Goal: Task Accomplishment & Management: Use online tool/utility

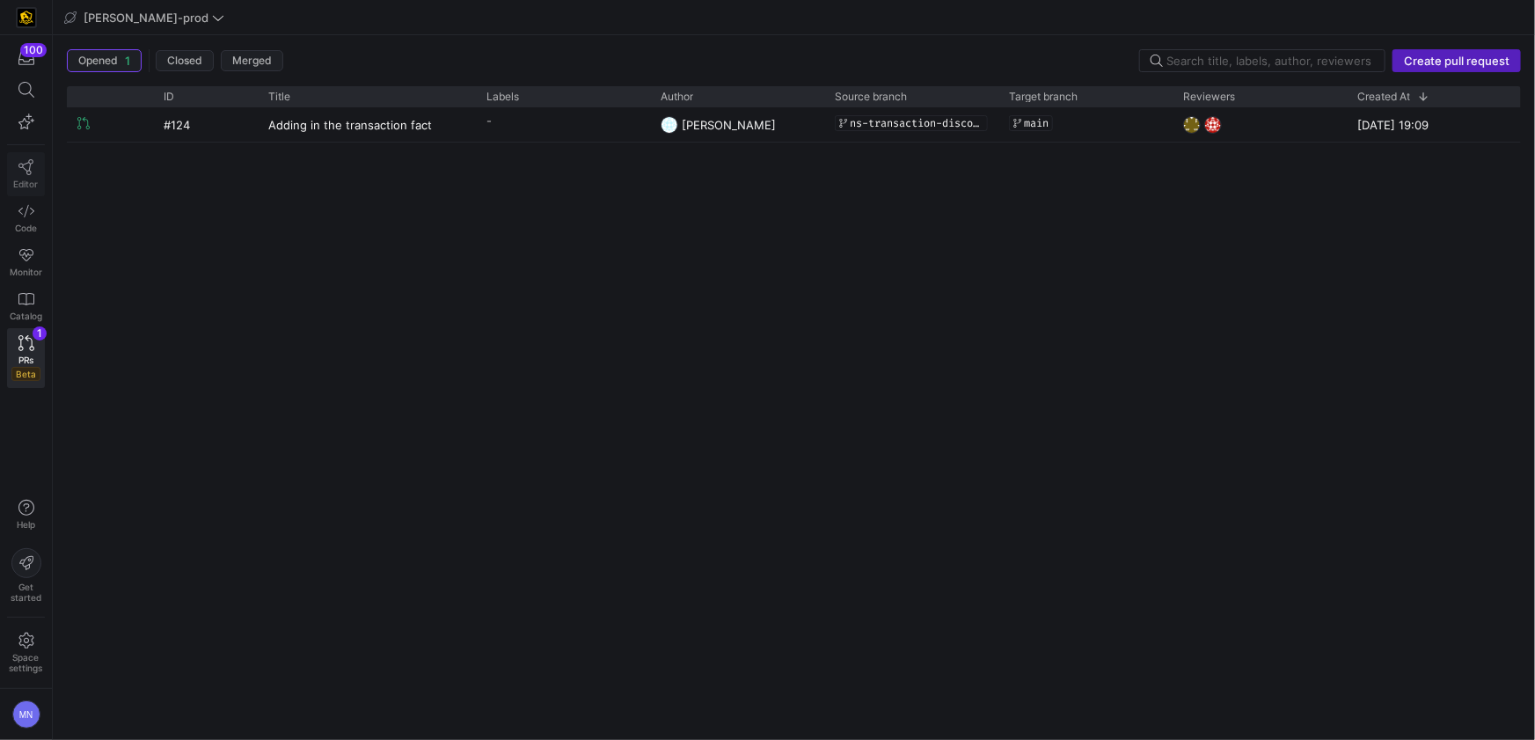
click at [31, 169] on icon at bounding box center [26, 167] width 16 height 16
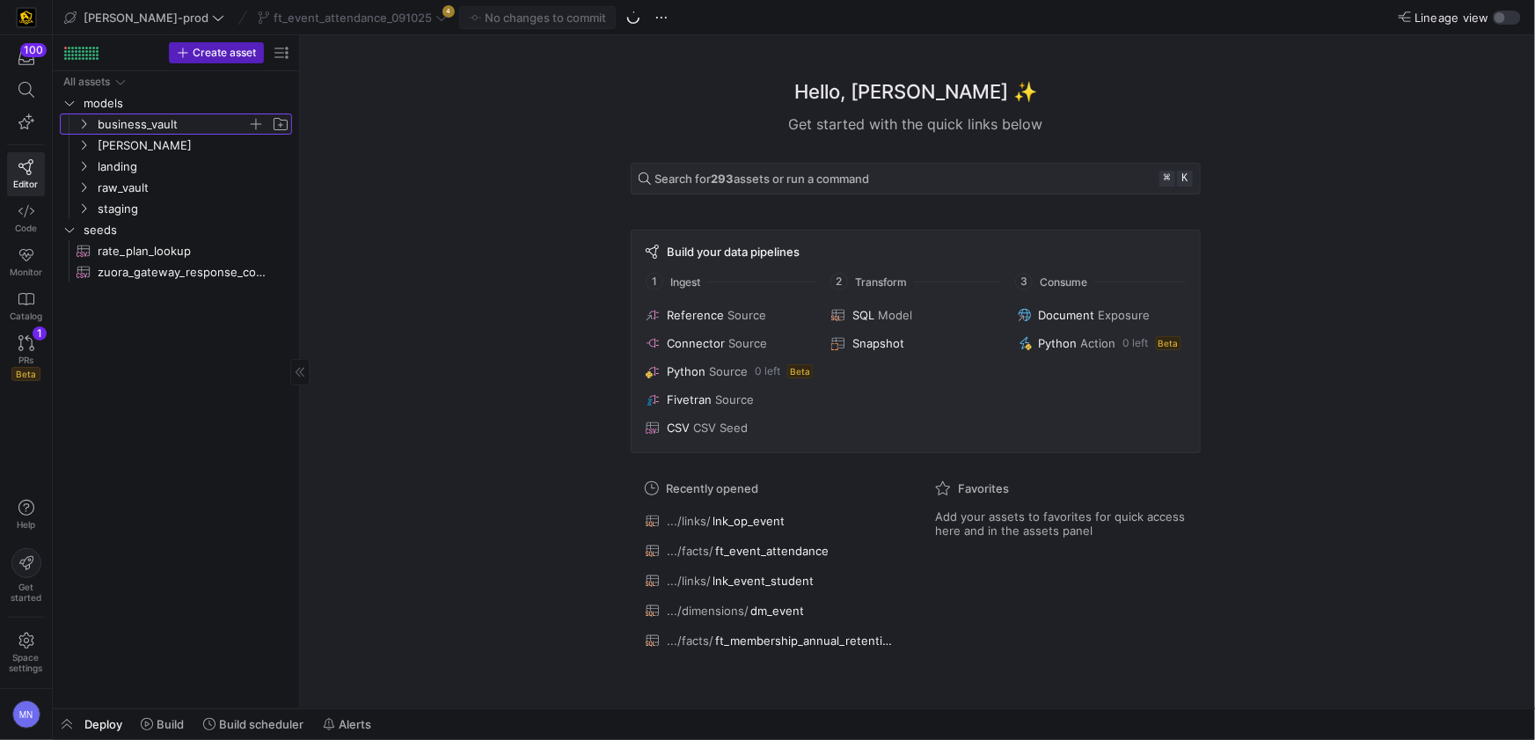
click at [82, 122] on icon "Press SPACE to select this row." at bounding box center [83, 124] width 12 height 11
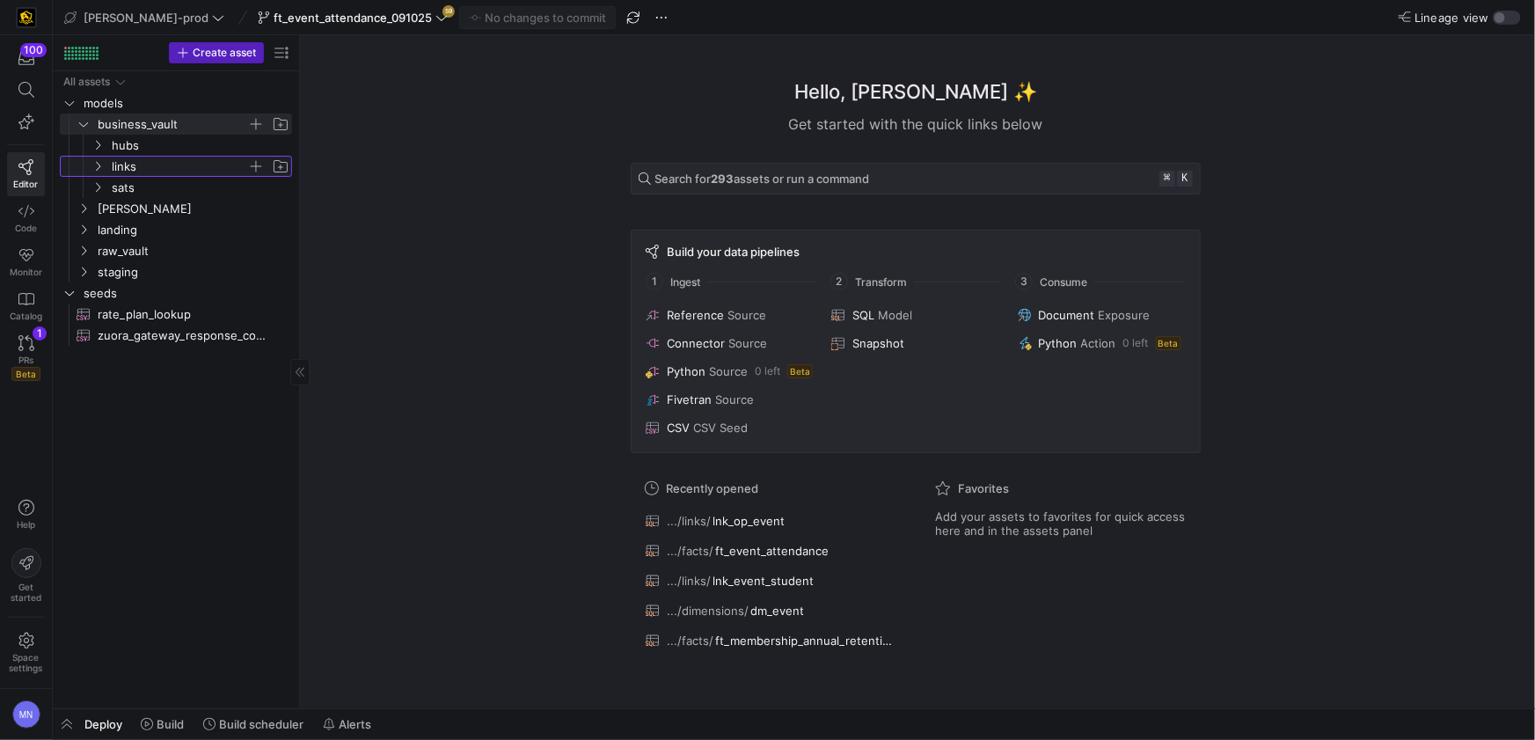
click at [95, 169] on icon "Press SPACE to select this row." at bounding box center [97, 166] width 12 height 11
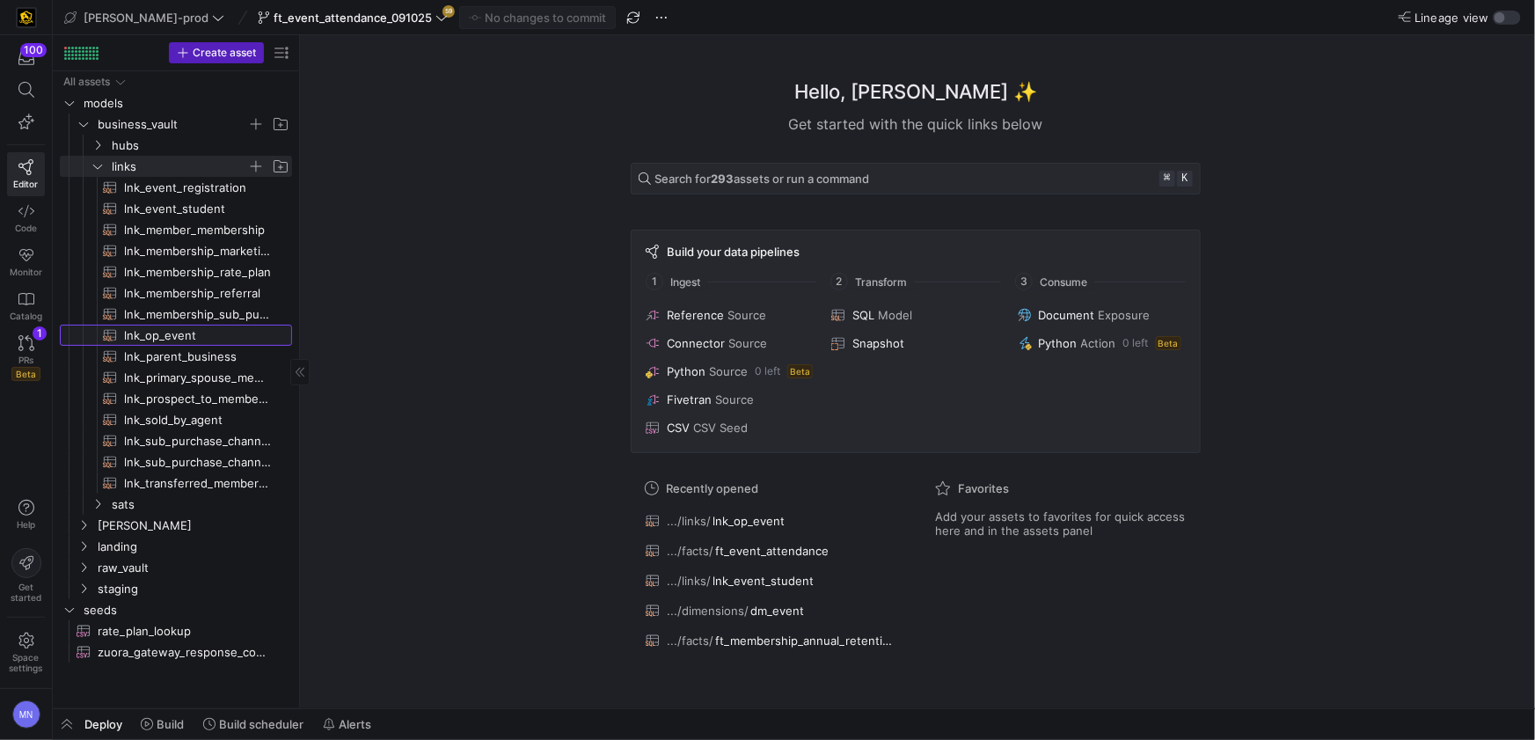
click at [169, 342] on span "lnk_op_event​​​​​​​​​​" at bounding box center [198, 335] width 148 height 20
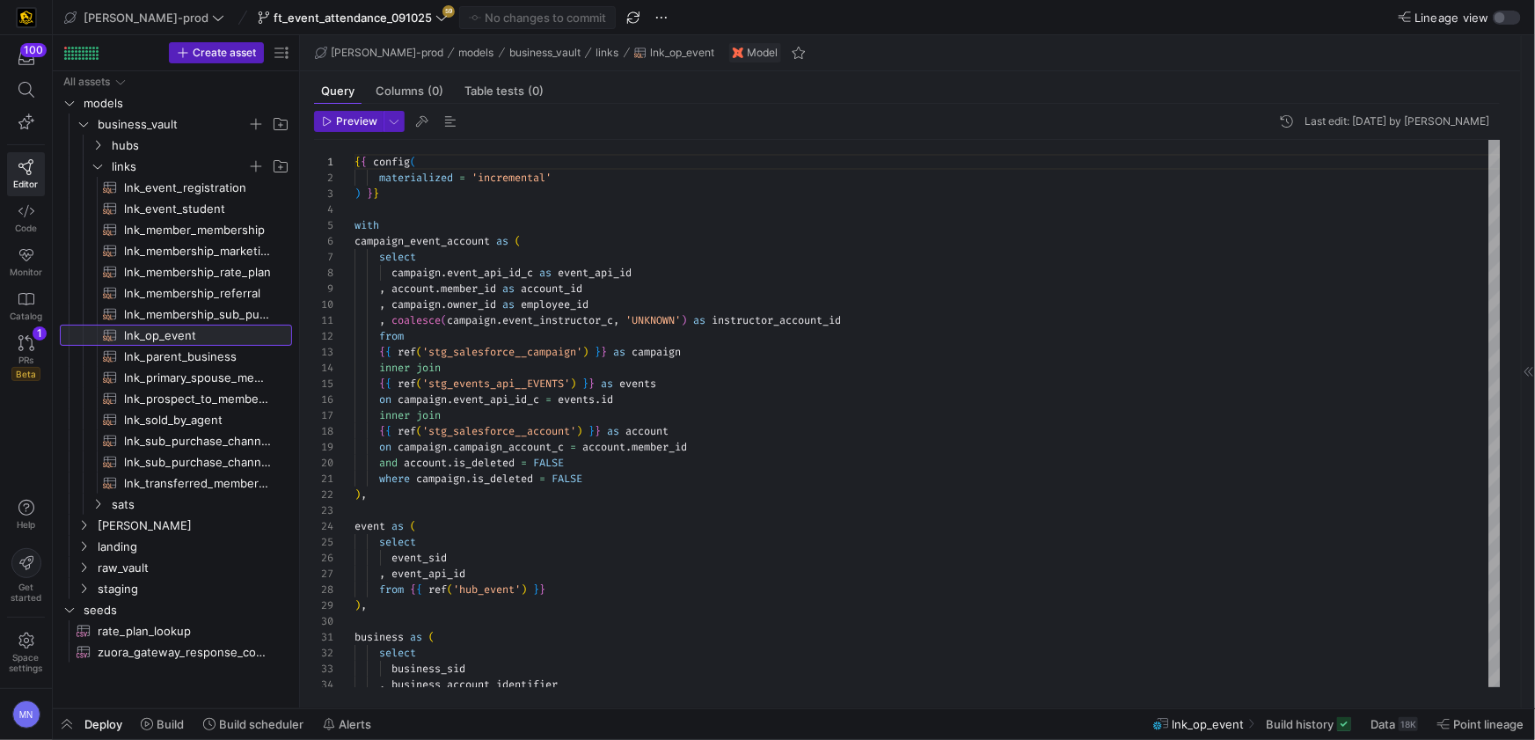
scroll to position [158, 0]
click at [88, 727] on span "Deploy" at bounding box center [103, 724] width 38 height 14
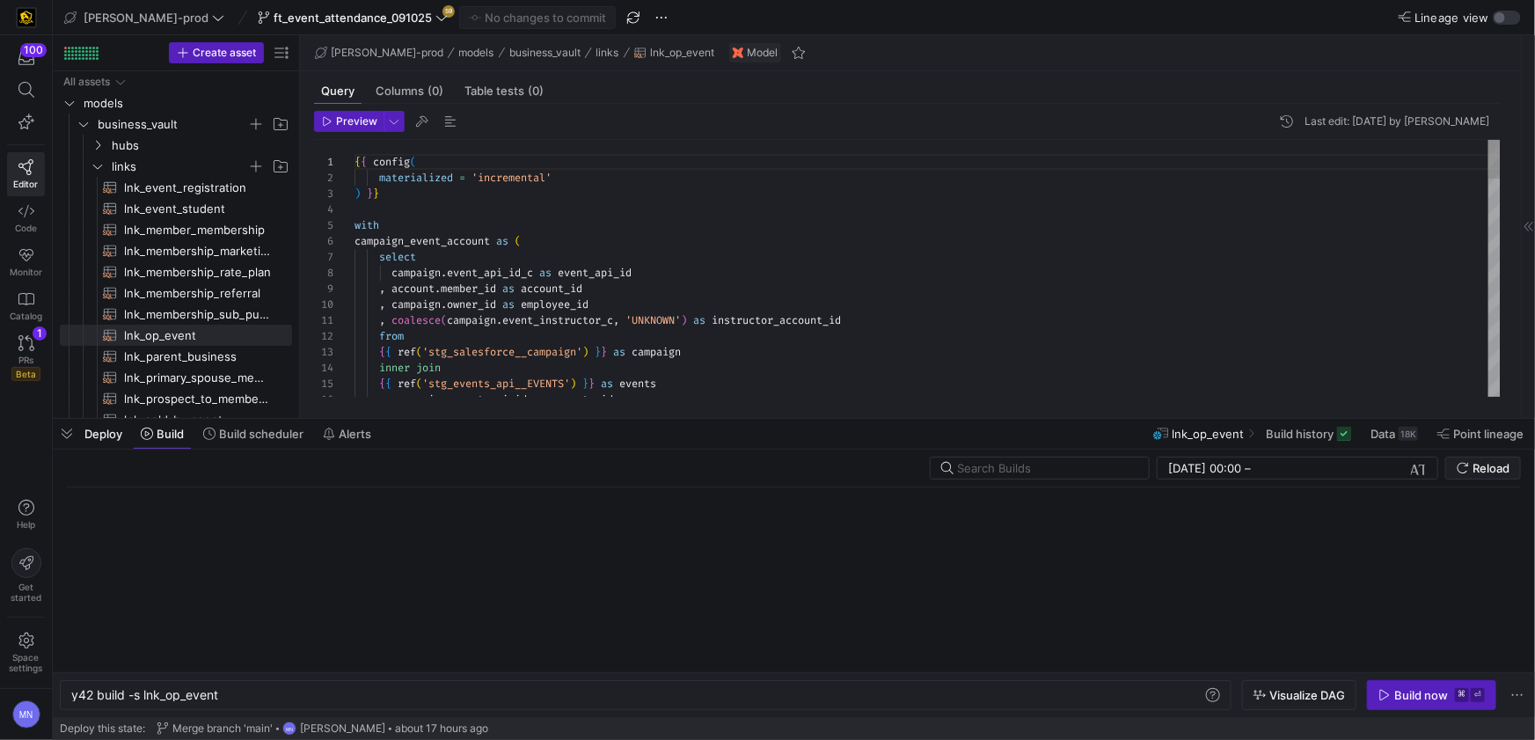
scroll to position [0, 147]
click at [1409, 700] on div "Build now" at bounding box center [1421, 695] width 54 height 14
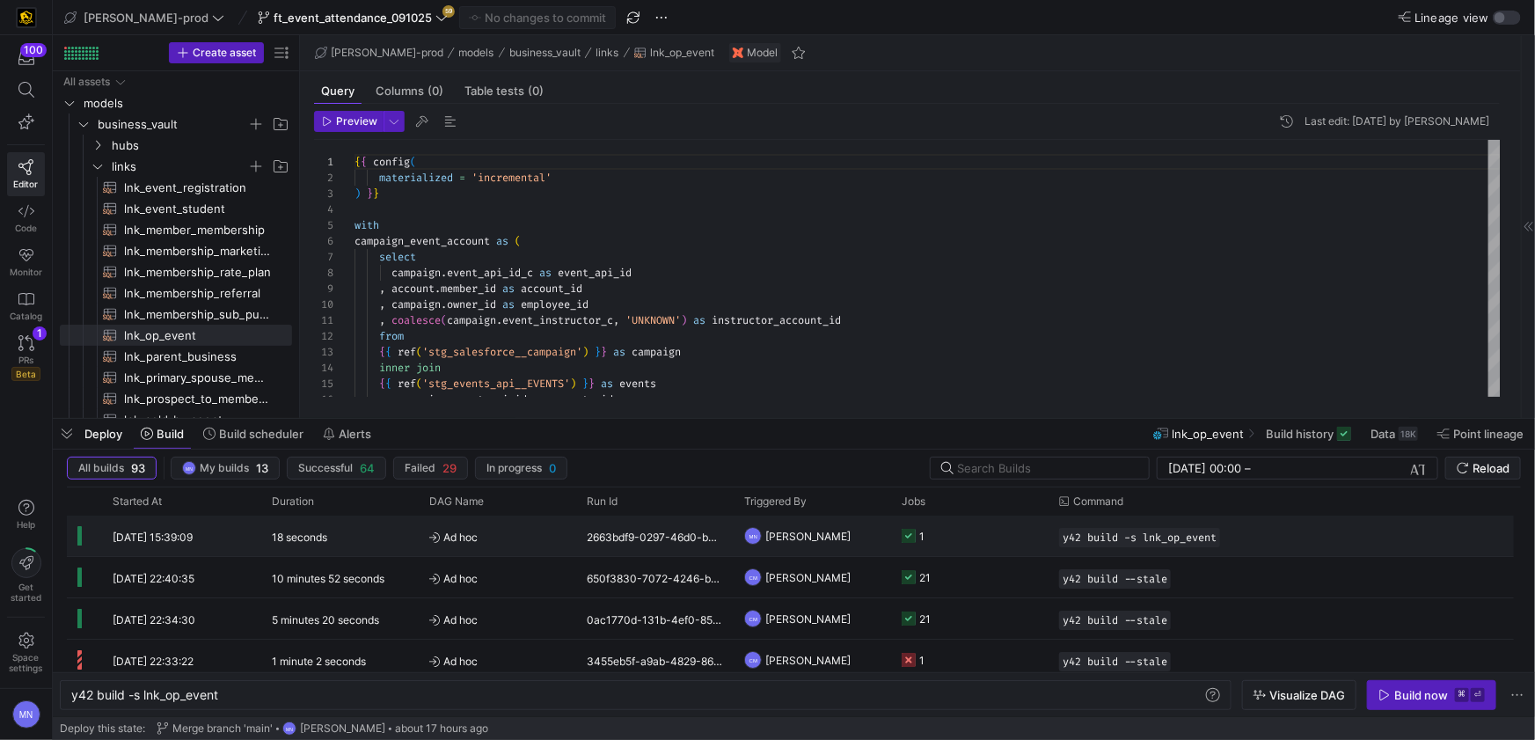
click at [902, 531] on icon "Press SPACE to select this row." at bounding box center [908, 536] width 14 height 14
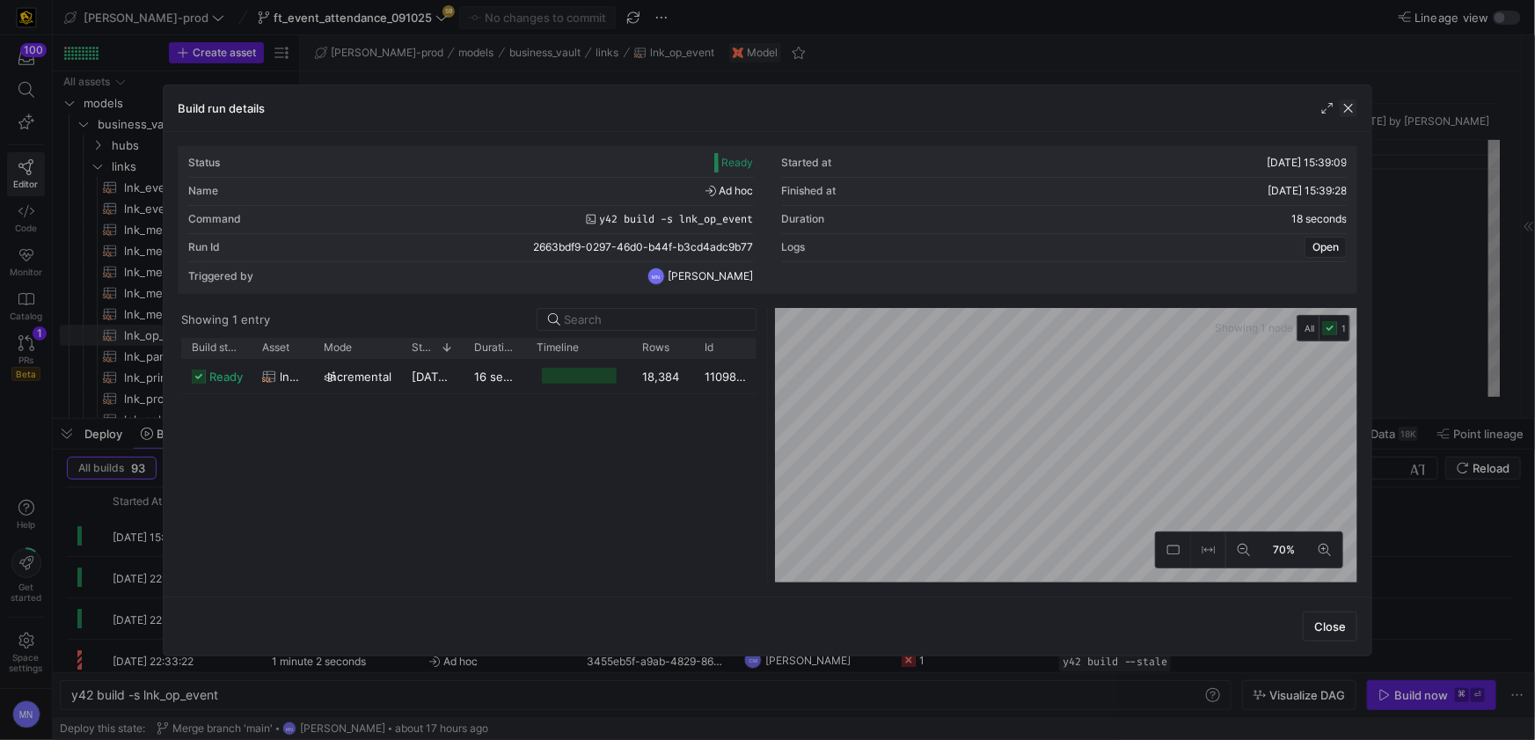
click at [1343, 109] on span "button" at bounding box center [1348, 108] width 18 height 18
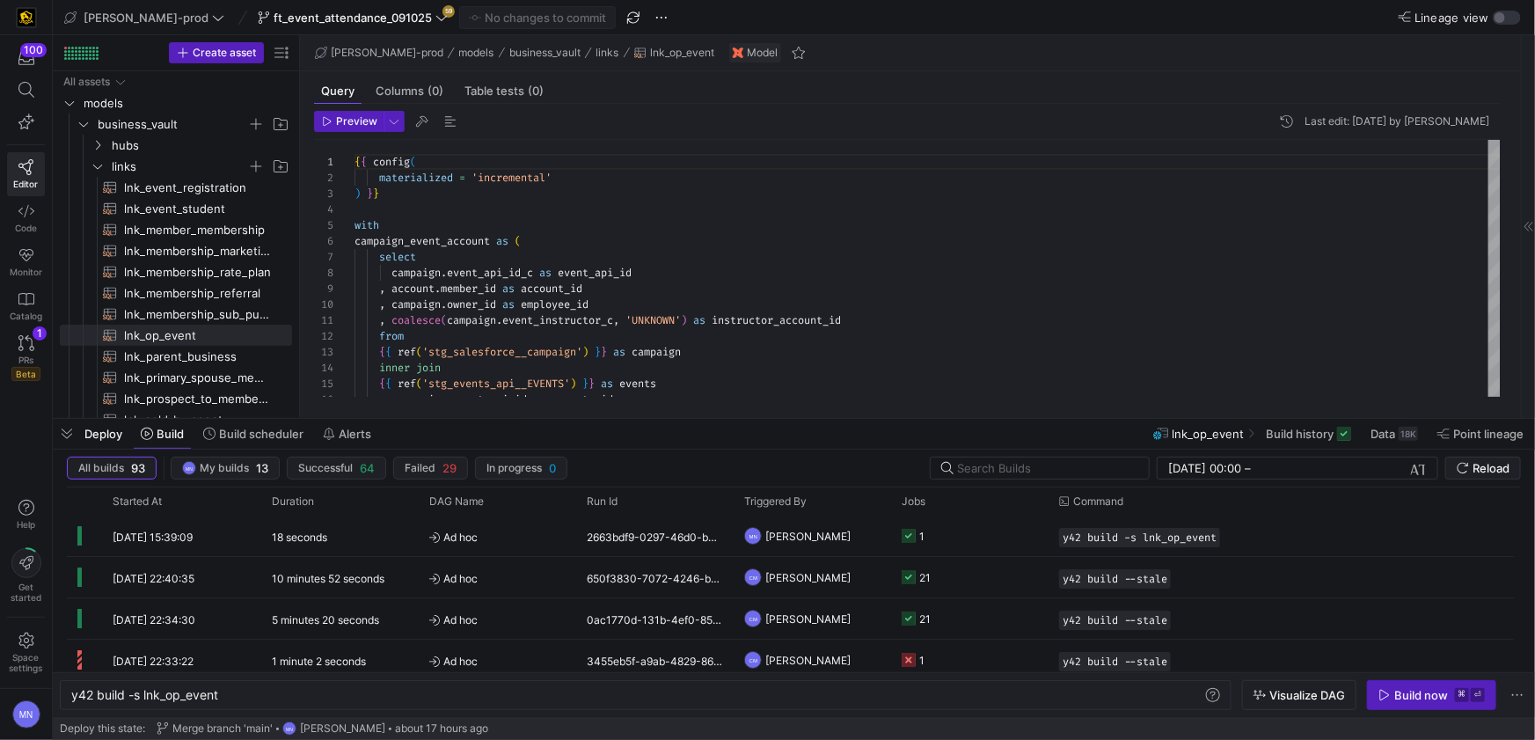
scroll to position [62, 310]
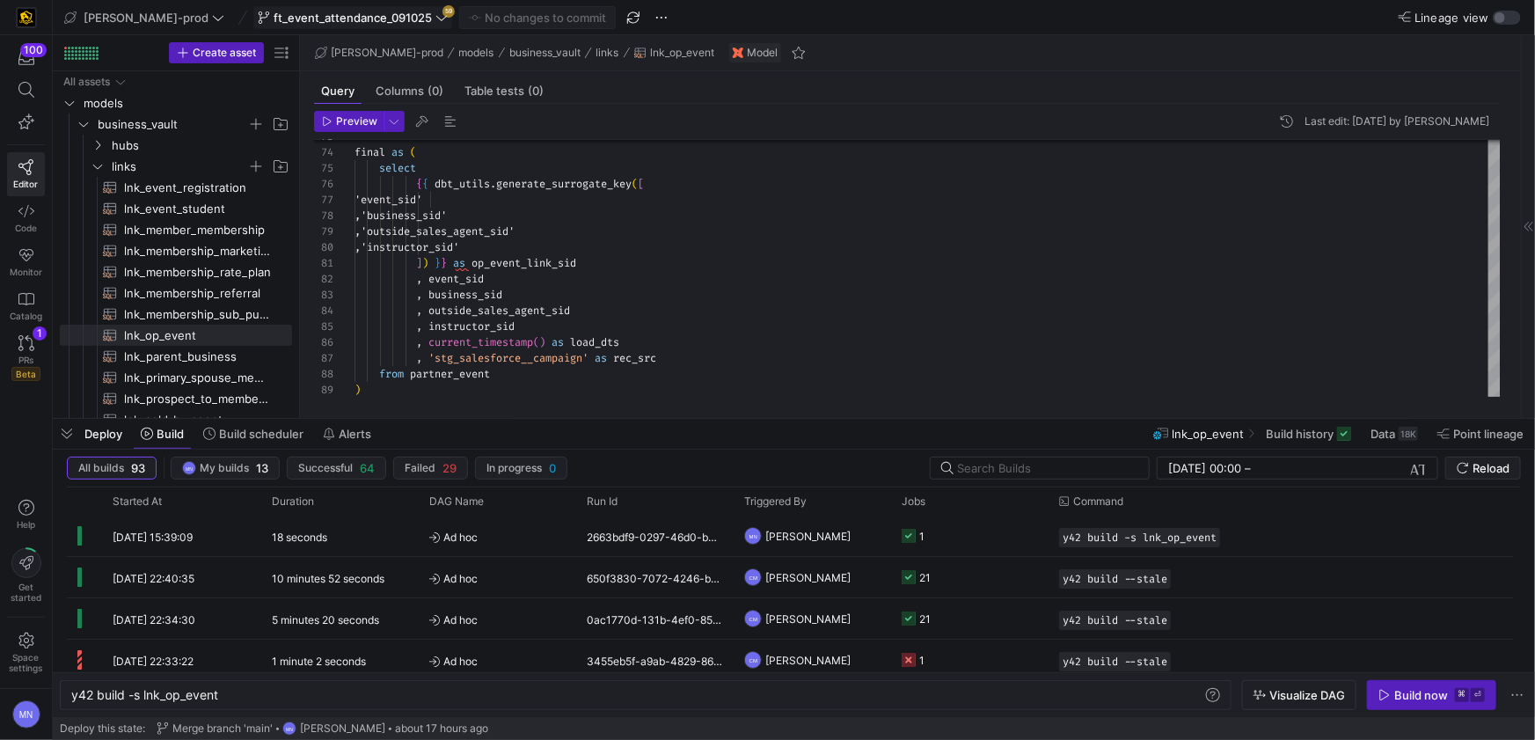
click at [368, 20] on span "ft_event_attendance_091025" at bounding box center [352, 18] width 158 height 14
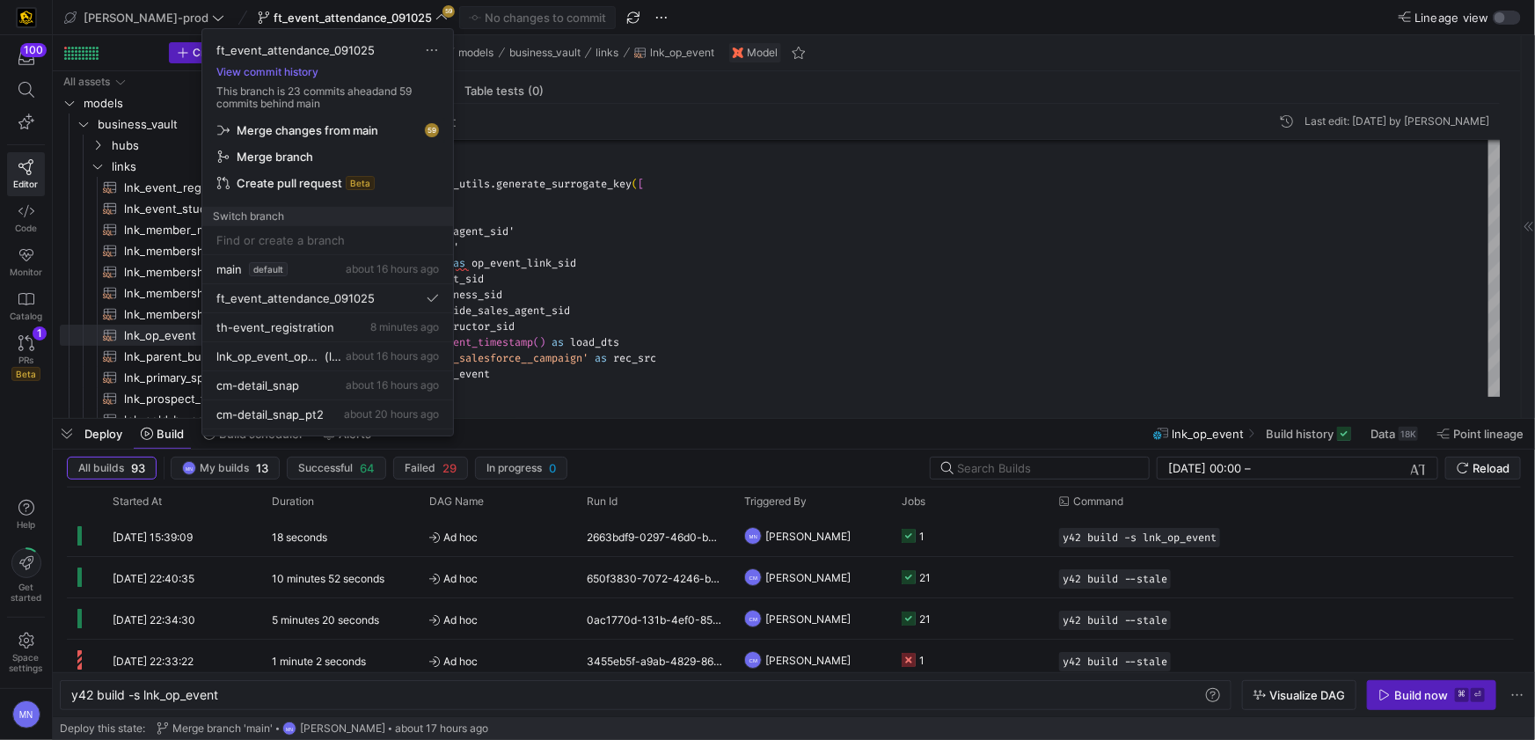
click at [371, 131] on span "Merge changes from main" at bounding box center [308, 130] width 142 height 14
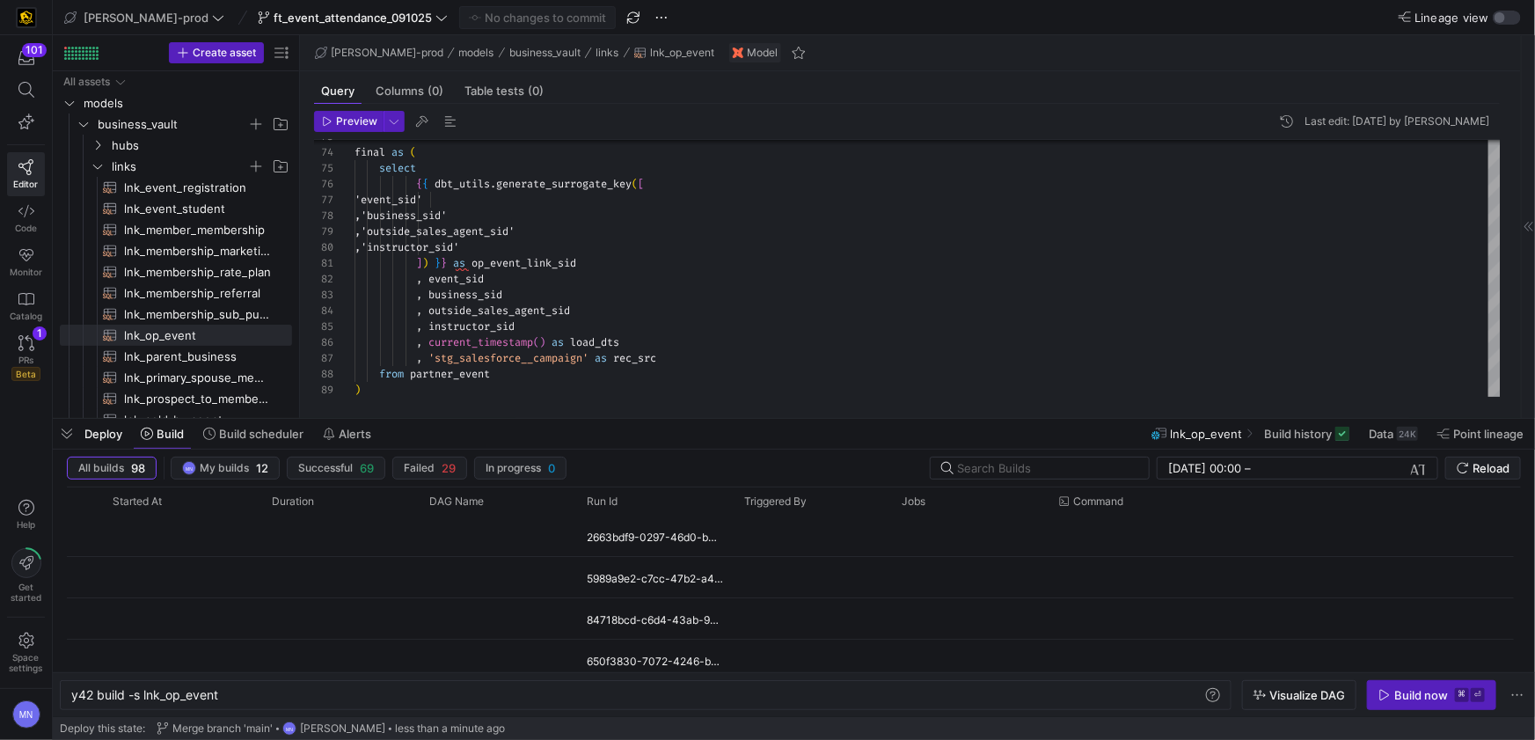
scroll to position [62, 284]
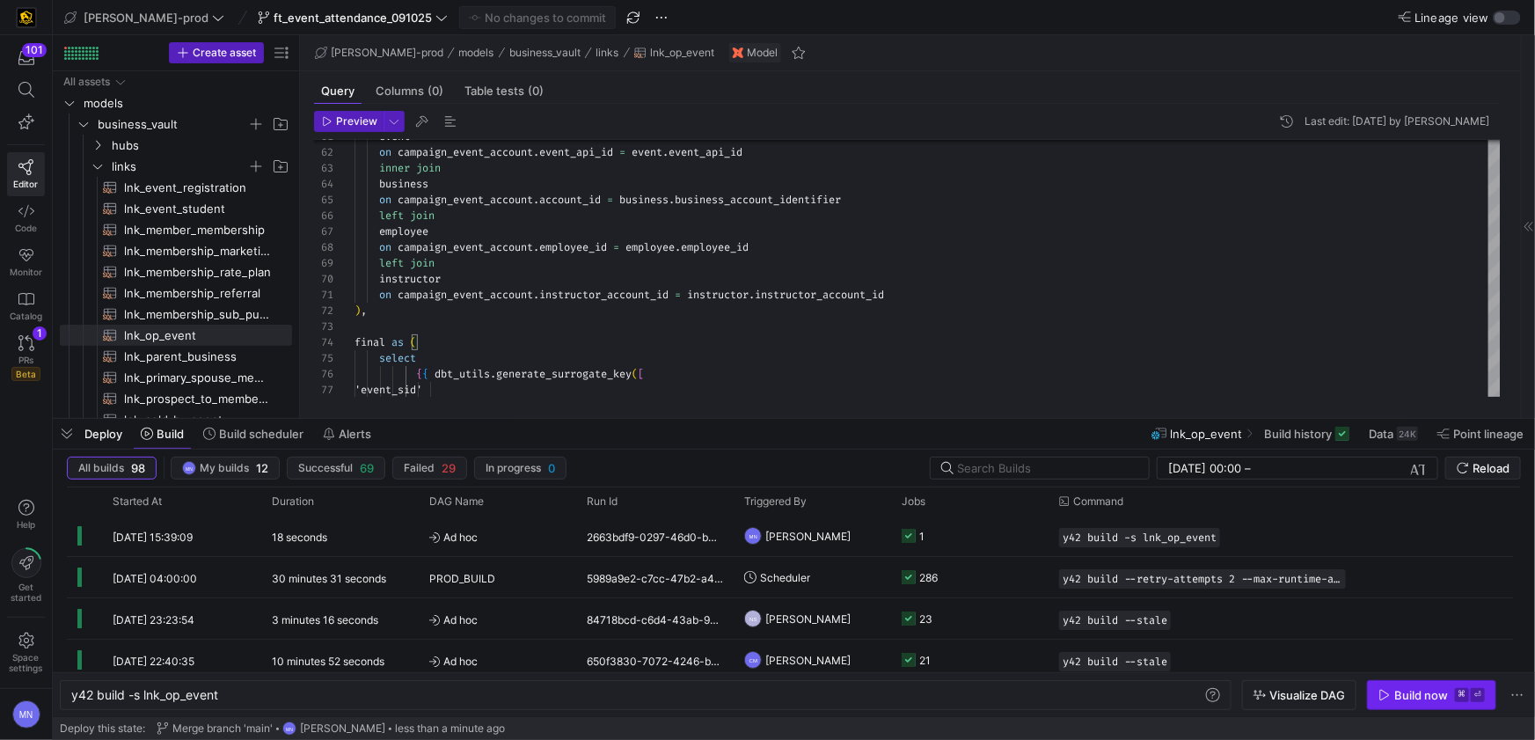
click at [1413, 698] on div "Build now" at bounding box center [1421, 695] width 54 height 14
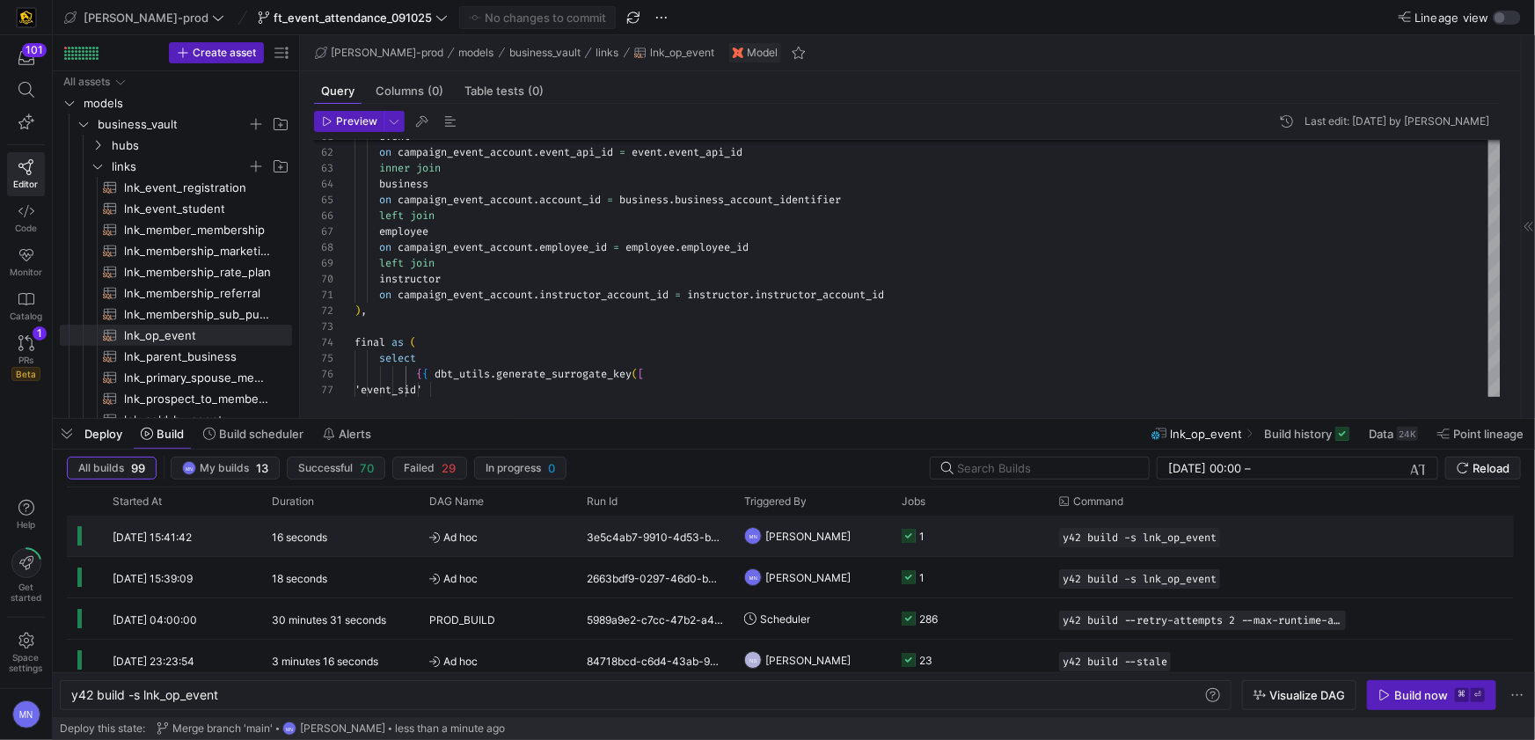
click at [911, 535] on icon "Press SPACE to select this row." at bounding box center [908, 536] width 14 height 14
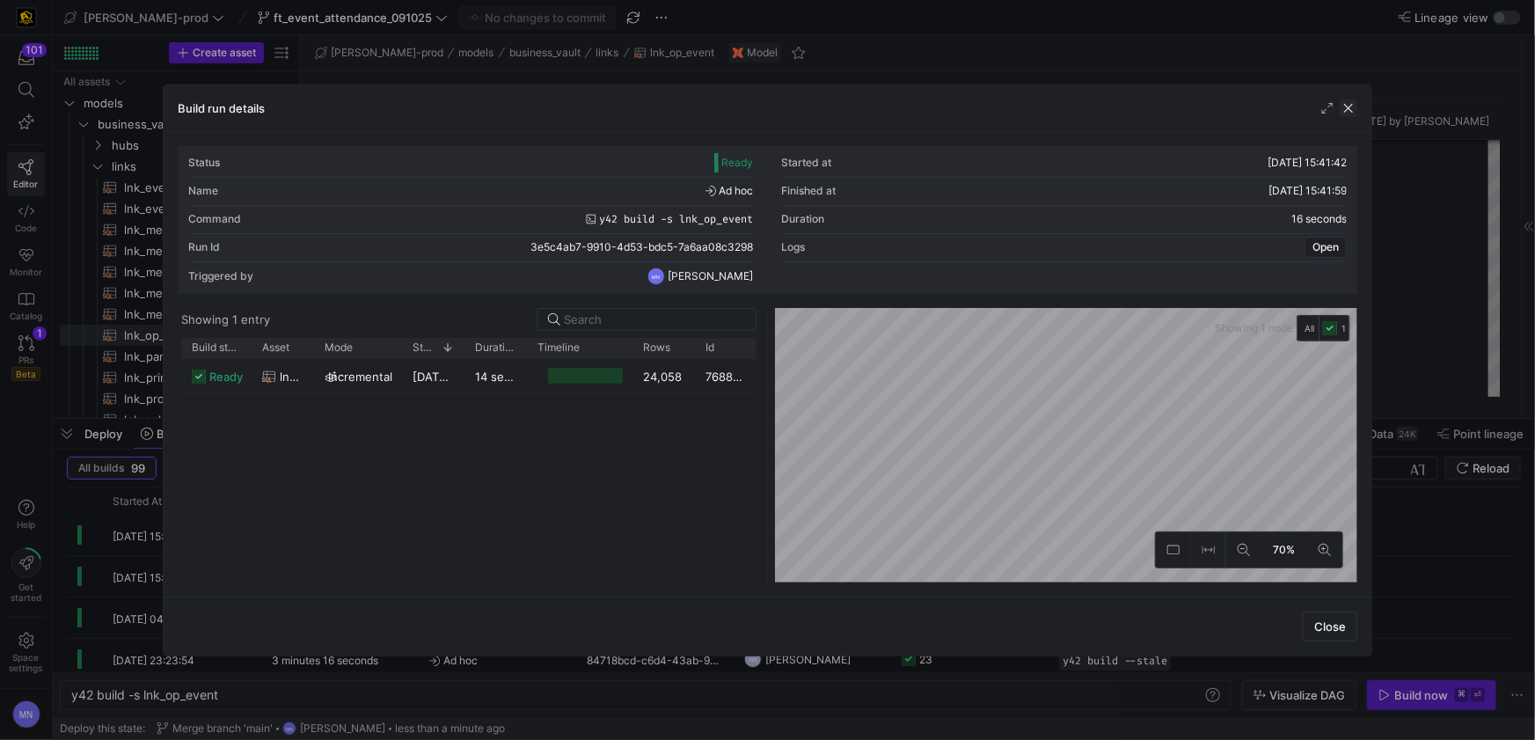
click at [1347, 108] on span "button" at bounding box center [1348, 108] width 18 height 18
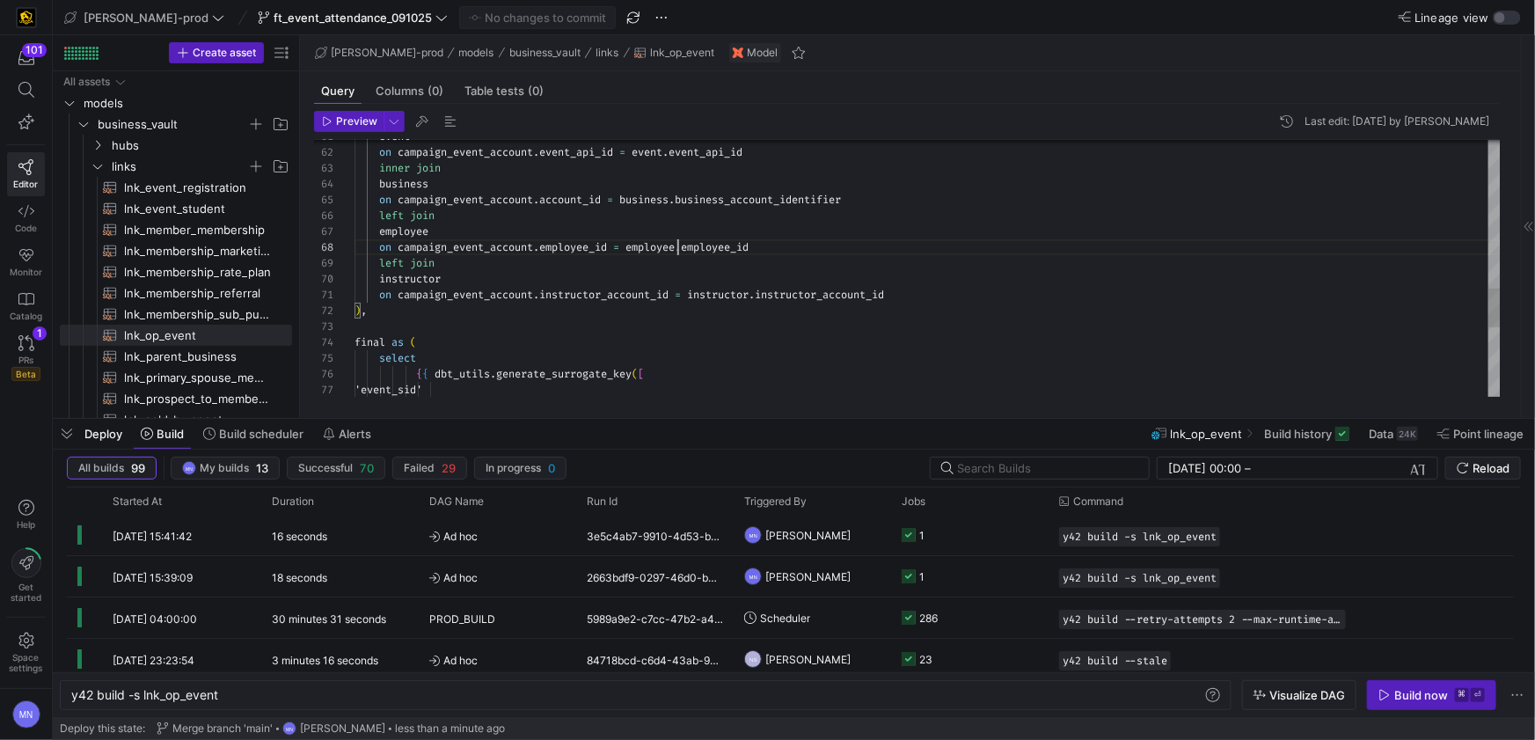
scroll to position [110, 322]
click at [675, 253] on span "employee" at bounding box center [649, 247] width 49 height 14
click at [98, 168] on icon "Press SPACE to select this row." at bounding box center [97, 166] width 12 height 11
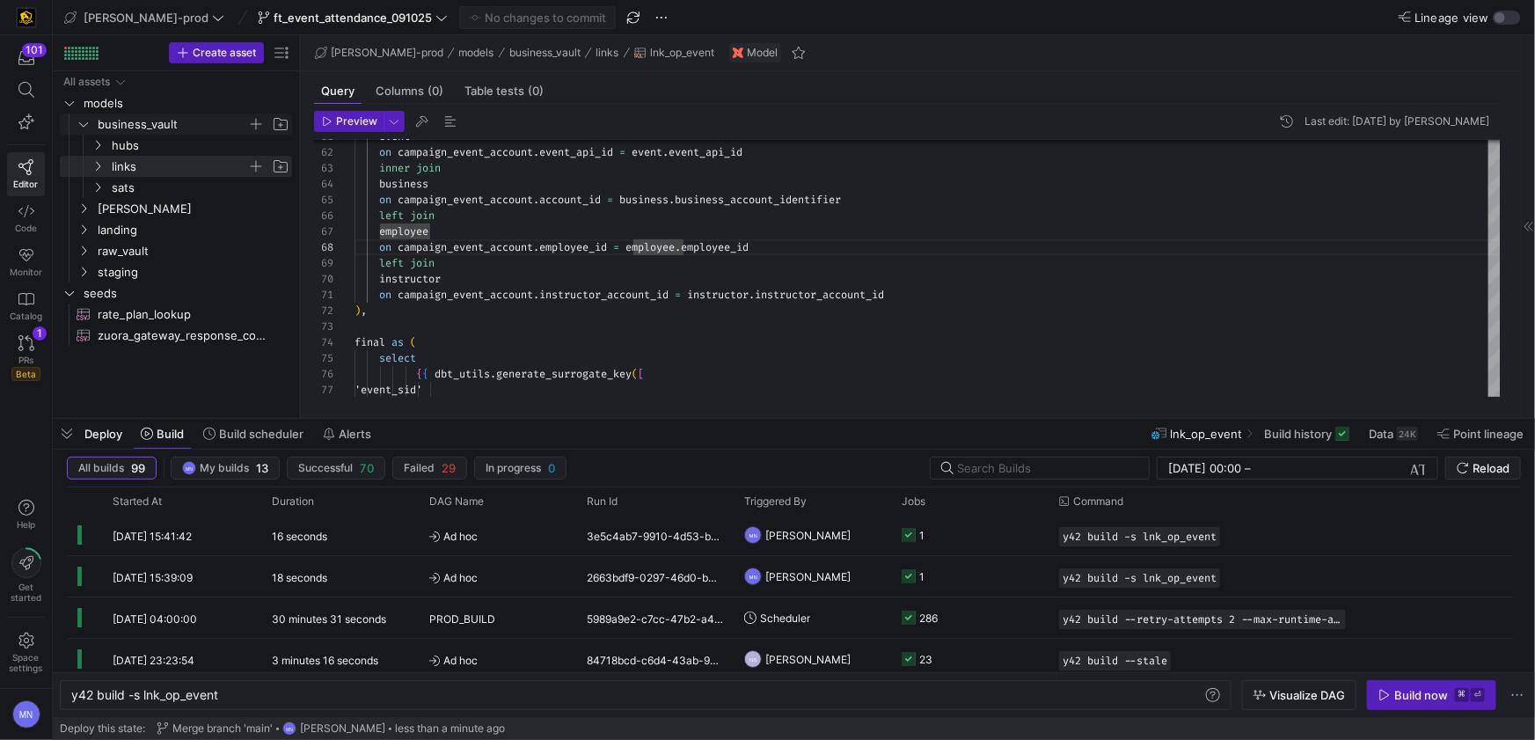
click at [83, 125] on icon "Press SPACE to select this row." at bounding box center [83, 124] width 9 height 4
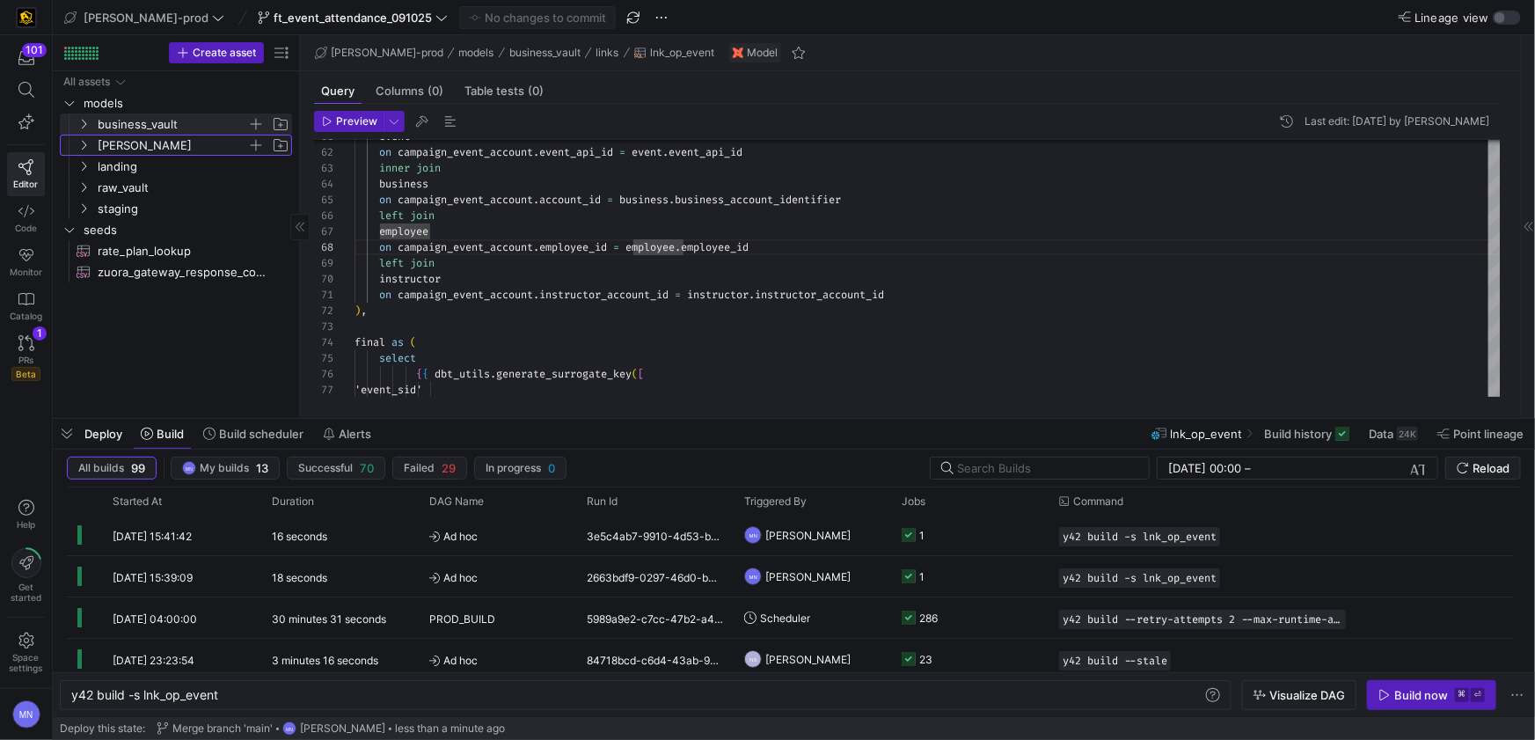
click at [87, 143] on icon "Press SPACE to select this row." at bounding box center [83, 145] width 12 height 11
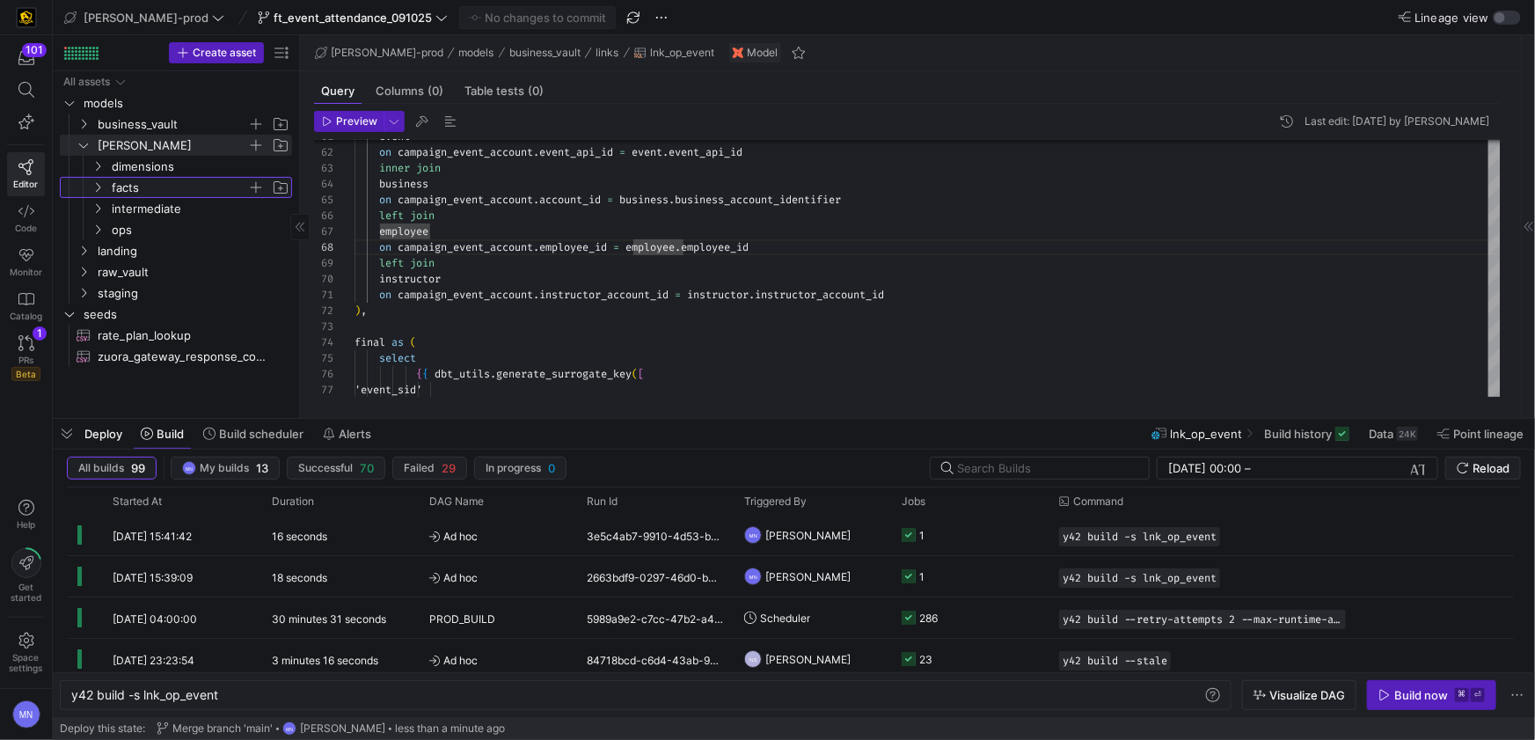
click at [101, 191] on icon "Press SPACE to select this row." at bounding box center [97, 187] width 12 height 11
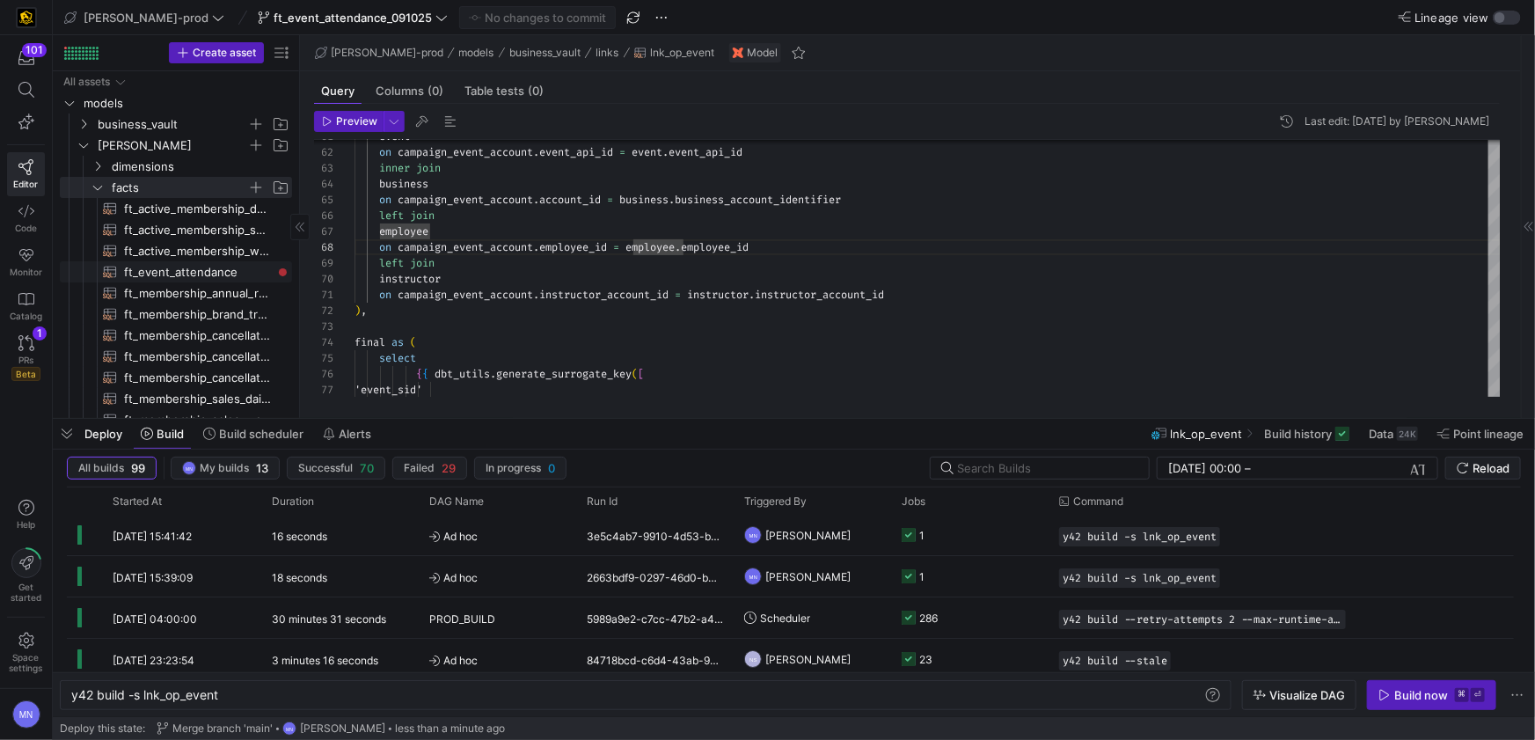
click at [222, 273] on span "ft_event_attendance​​​​​​​​​​" at bounding box center [198, 272] width 148 height 20
type textarea "{{ config( post_hook = [ "alter table {{ this }} add primary key (event_close_d…"
type textarea "y42 build -s ft_event_attendance"
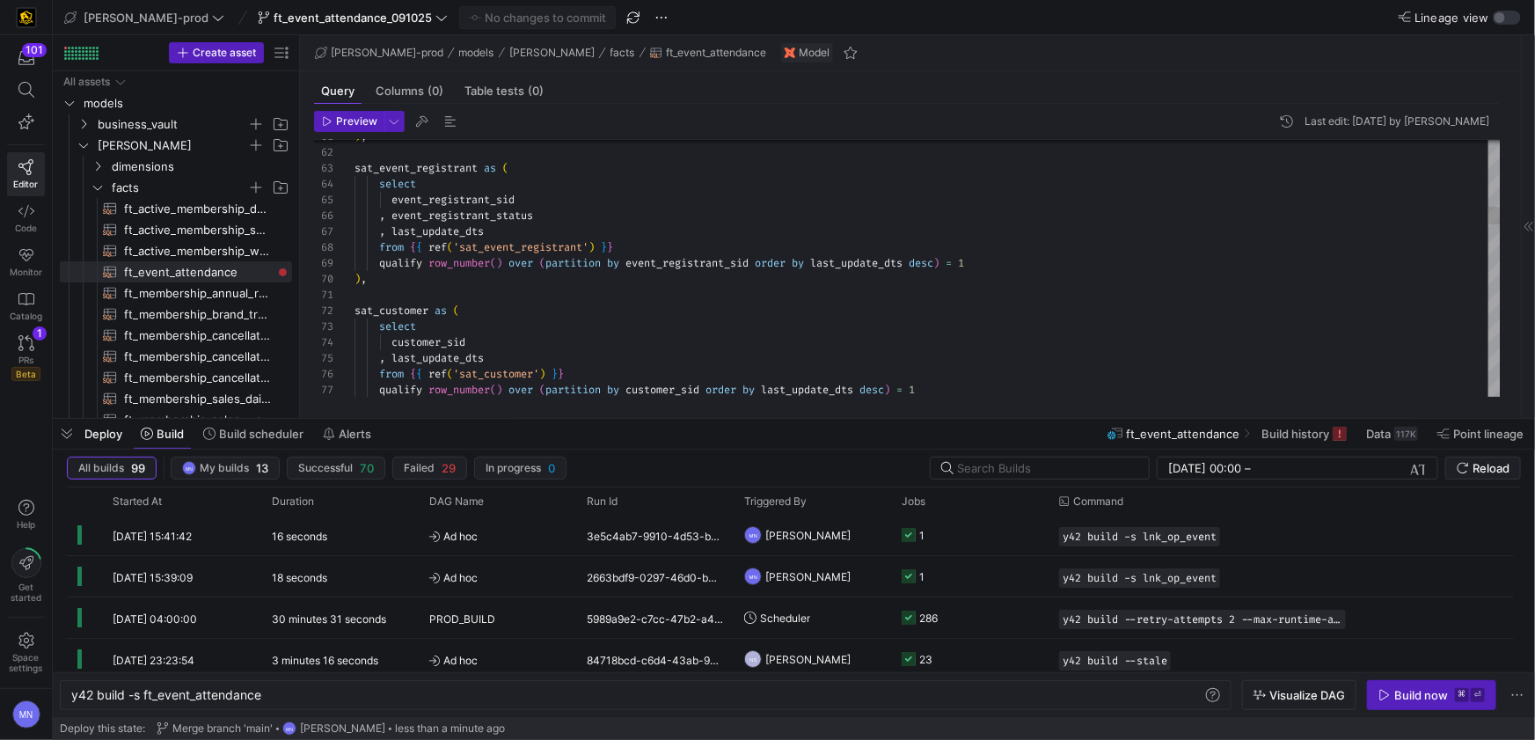
type textarea "), sat_event_registrant as ( select event_registrant_sid , event_registrant_sta…"
click at [418, 126] on span "button" at bounding box center [422, 121] width 21 height 21
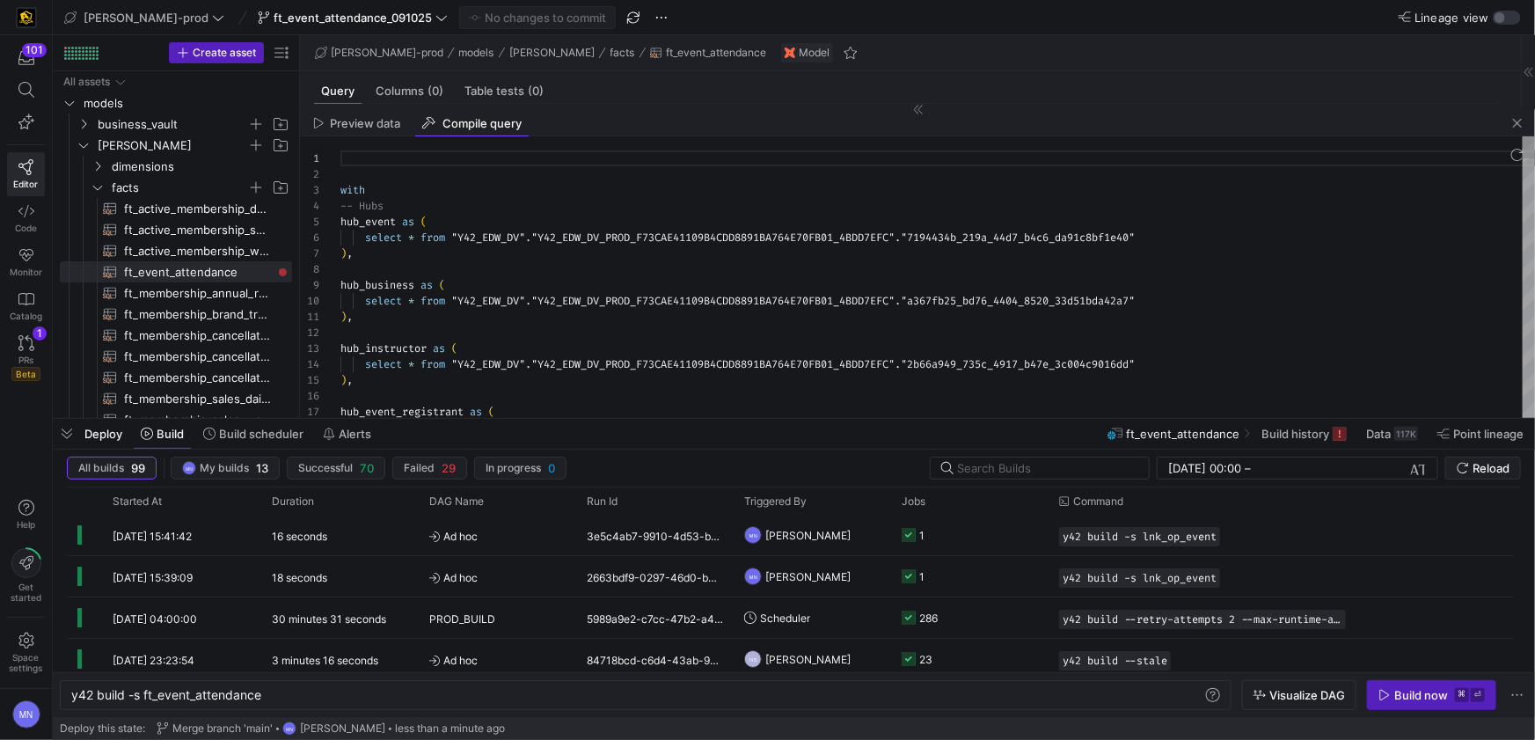
scroll to position [110, 0]
type textarea "with -- Hubs hub_event as ( select * from "Y42_EDW_DV"."Y42_EDW_DV_PROD_F73CAE4…"
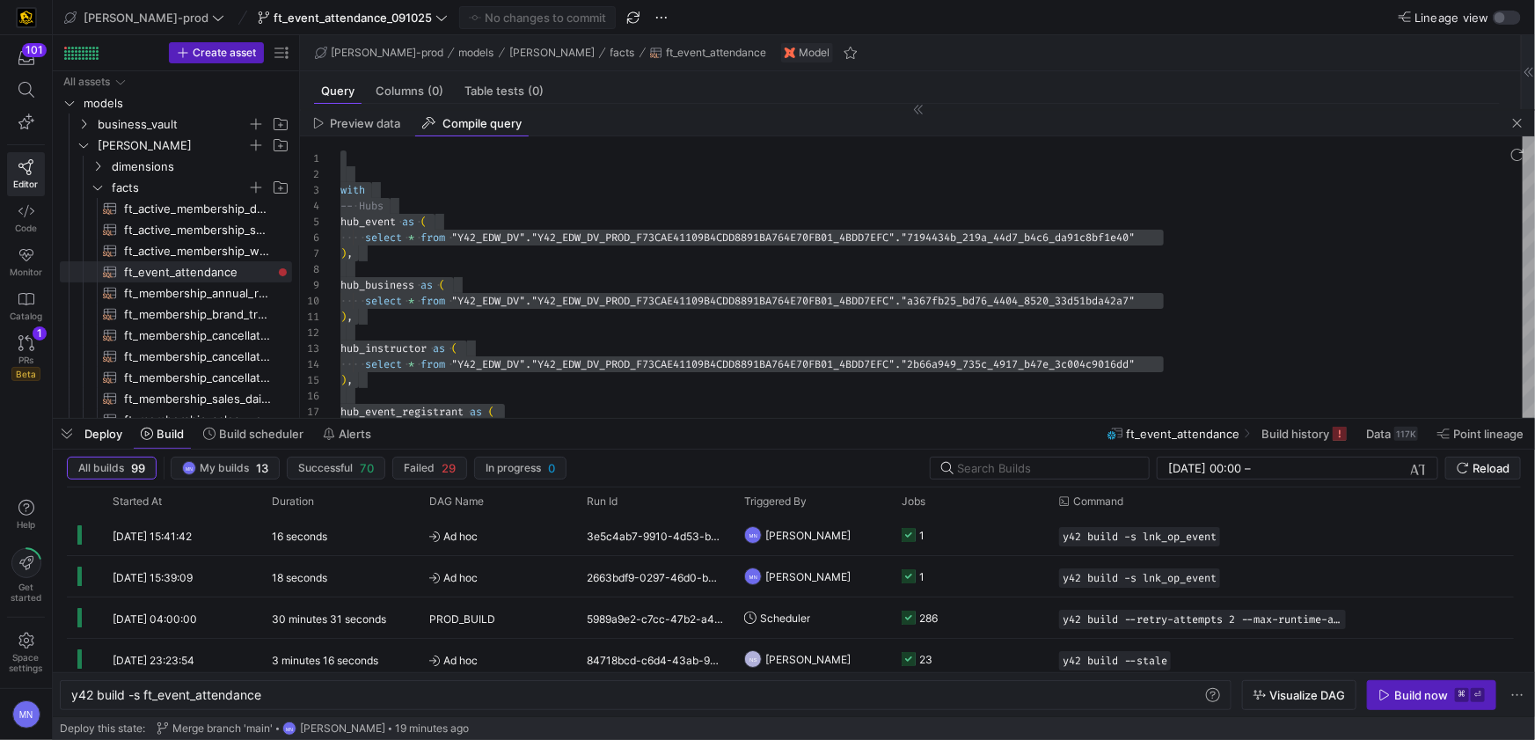
click at [1521, 129] on span "button" at bounding box center [1516, 123] width 21 height 21
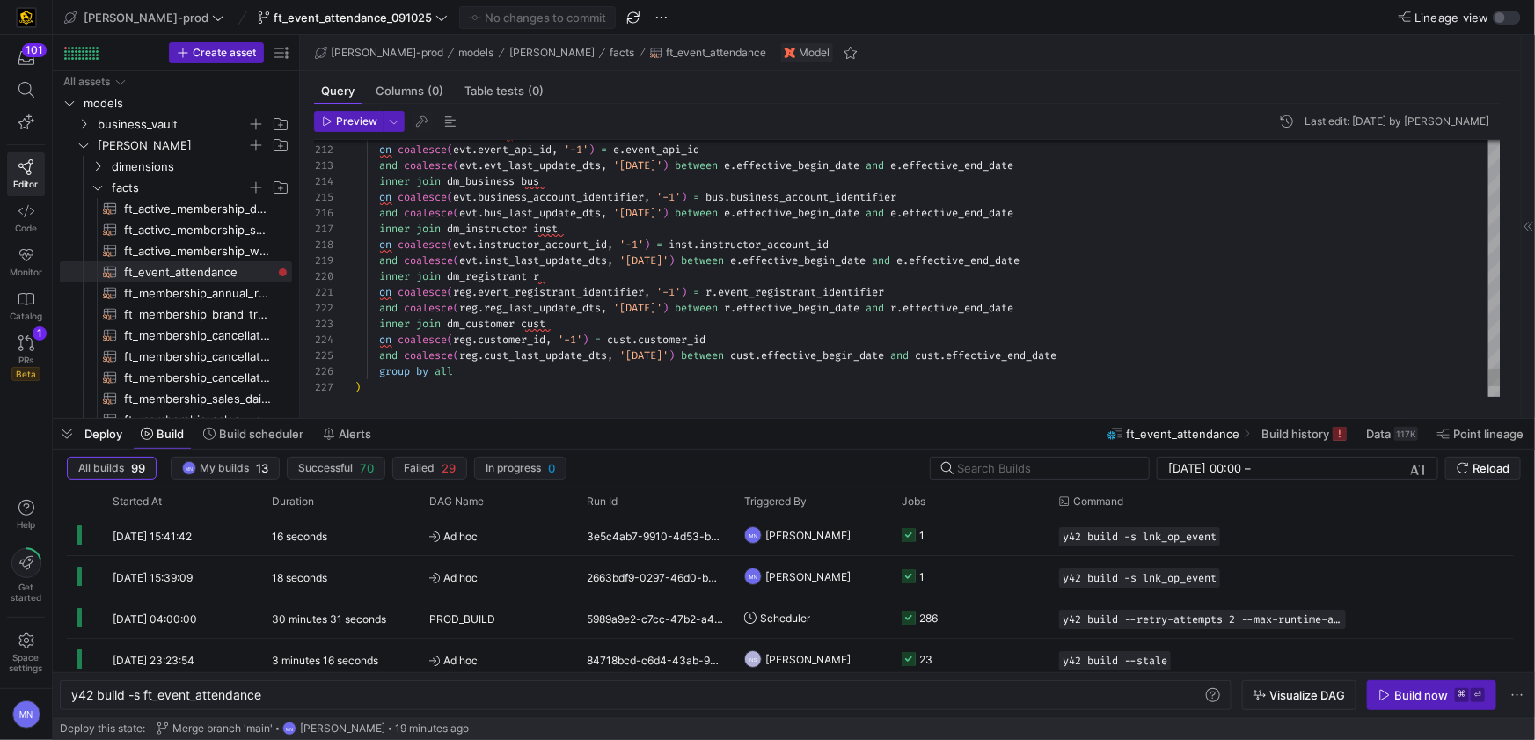
drag, startPoint x: 770, startPoint y: 260, endPoint x: 795, endPoint y: 349, distance: 92.2
click at [736, 261] on span "e" at bounding box center [733, 260] width 6 height 14
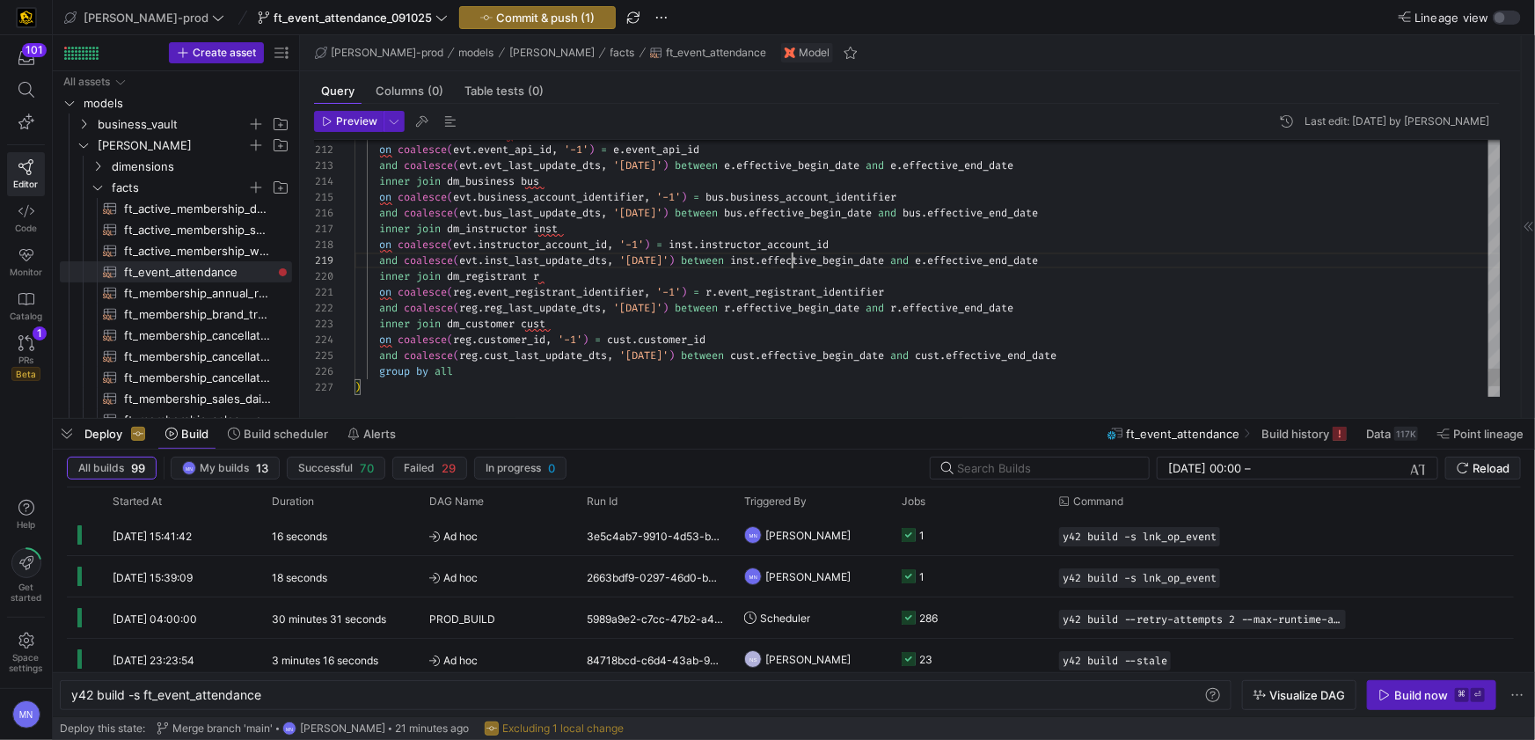
drag, startPoint x: 962, startPoint y: 262, endPoint x: 968, endPoint y: 310, distance: 48.8
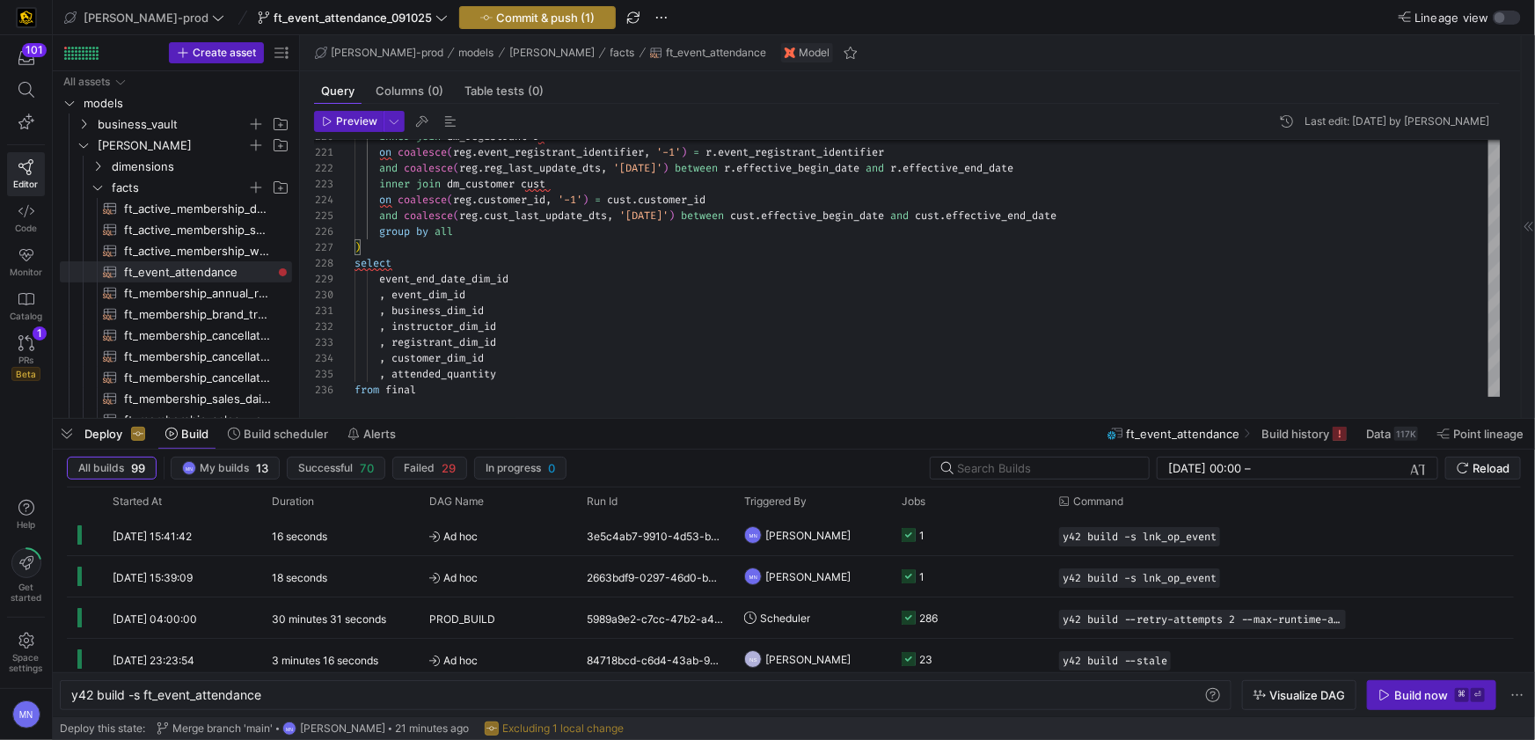
type textarea "ween e.effective_begin_date and e.effective_end_date inner join dm_business bus…"
click at [496, 19] on span "Commit & push (1)" at bounding box center [545, 18] width 98 height 14
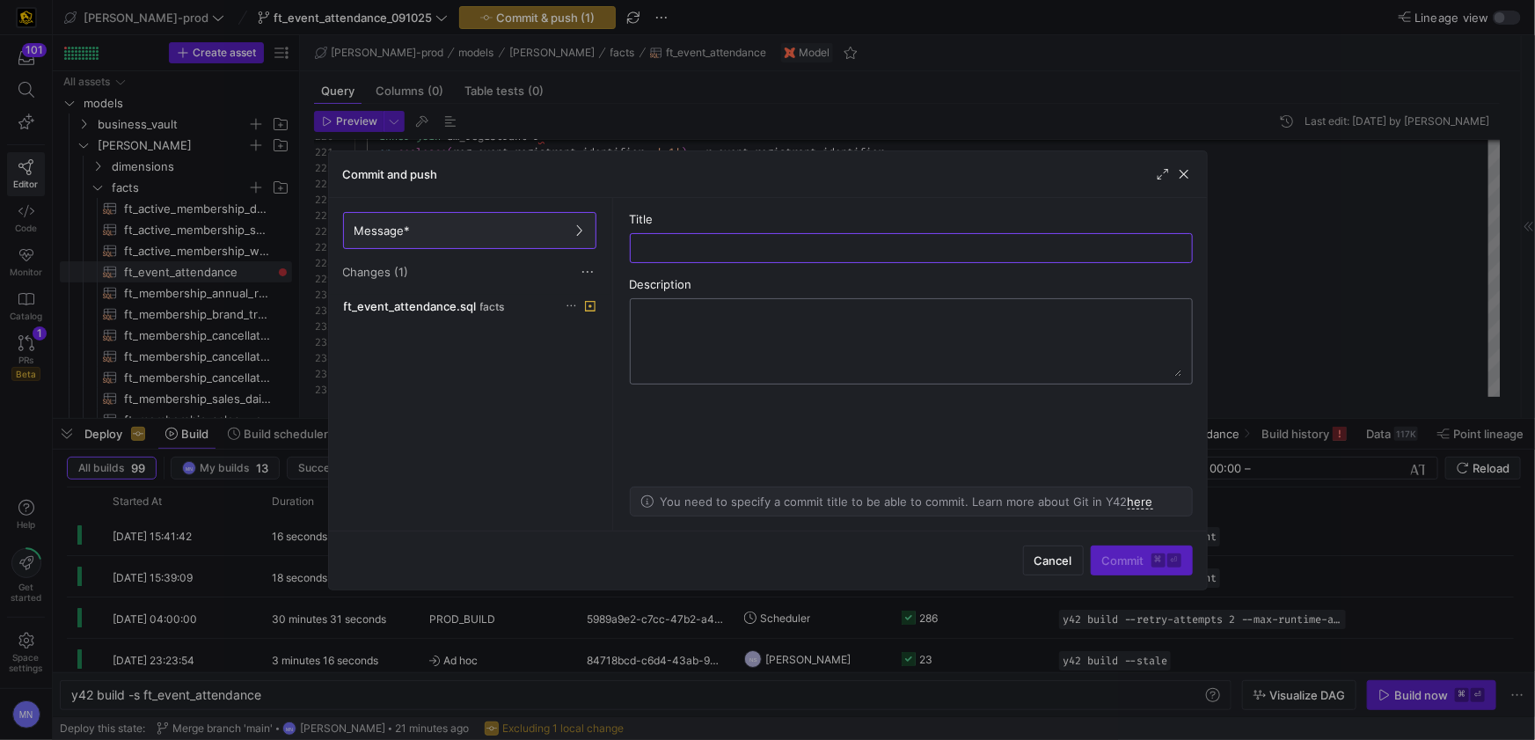
type input "d"
type input "alias cleanup for begin-dt & end-dt"
click at [1113, 563] on span "Commit ⌘ ⏎" at bounding box center [1141, 560] width 79 height 14
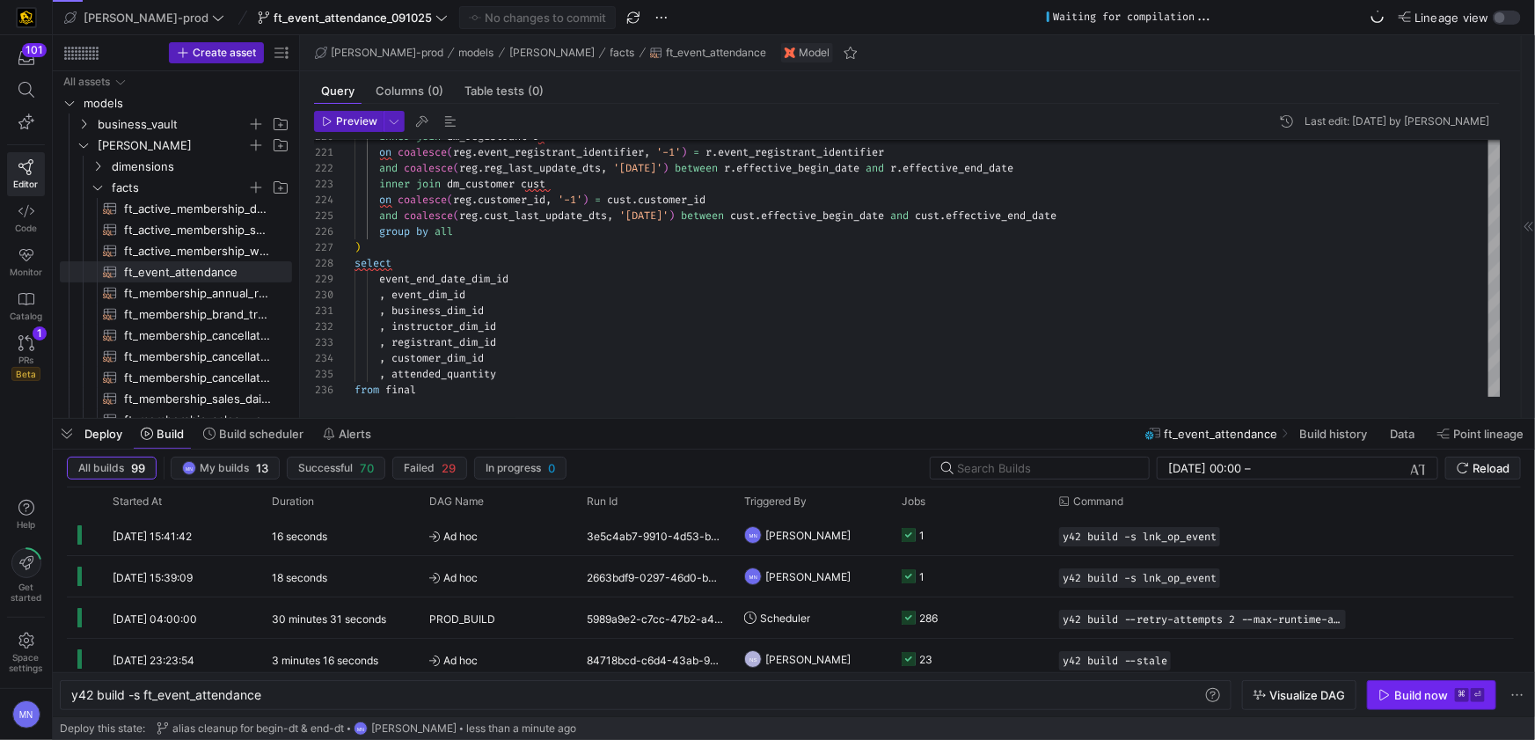
click at [1395, 689] on div "Build now" at bounding box center [1421, 695] width 54 height 14
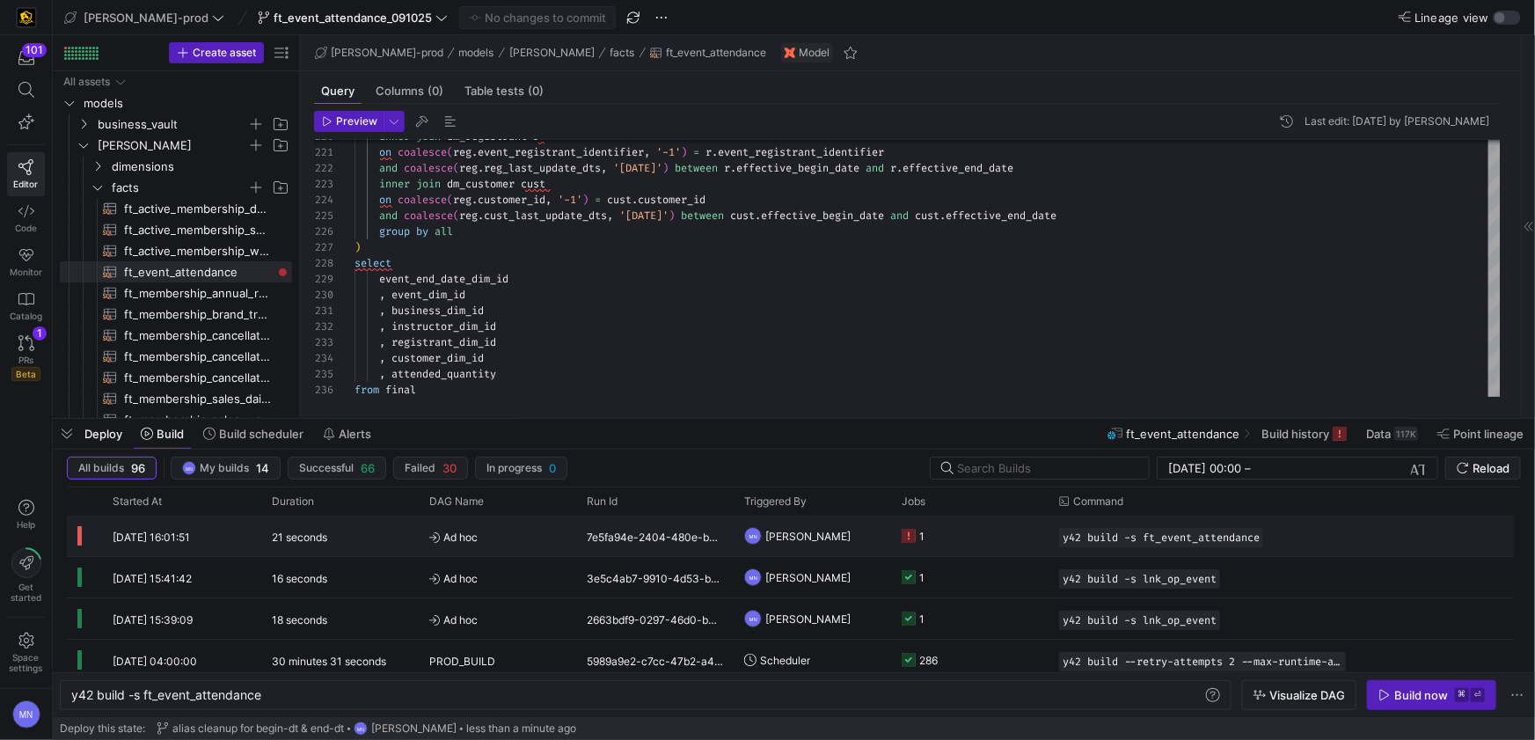
click at [910, 538] on icon "Press SPACE to select this row." at bounding box center [908, 536] width 14 height 14
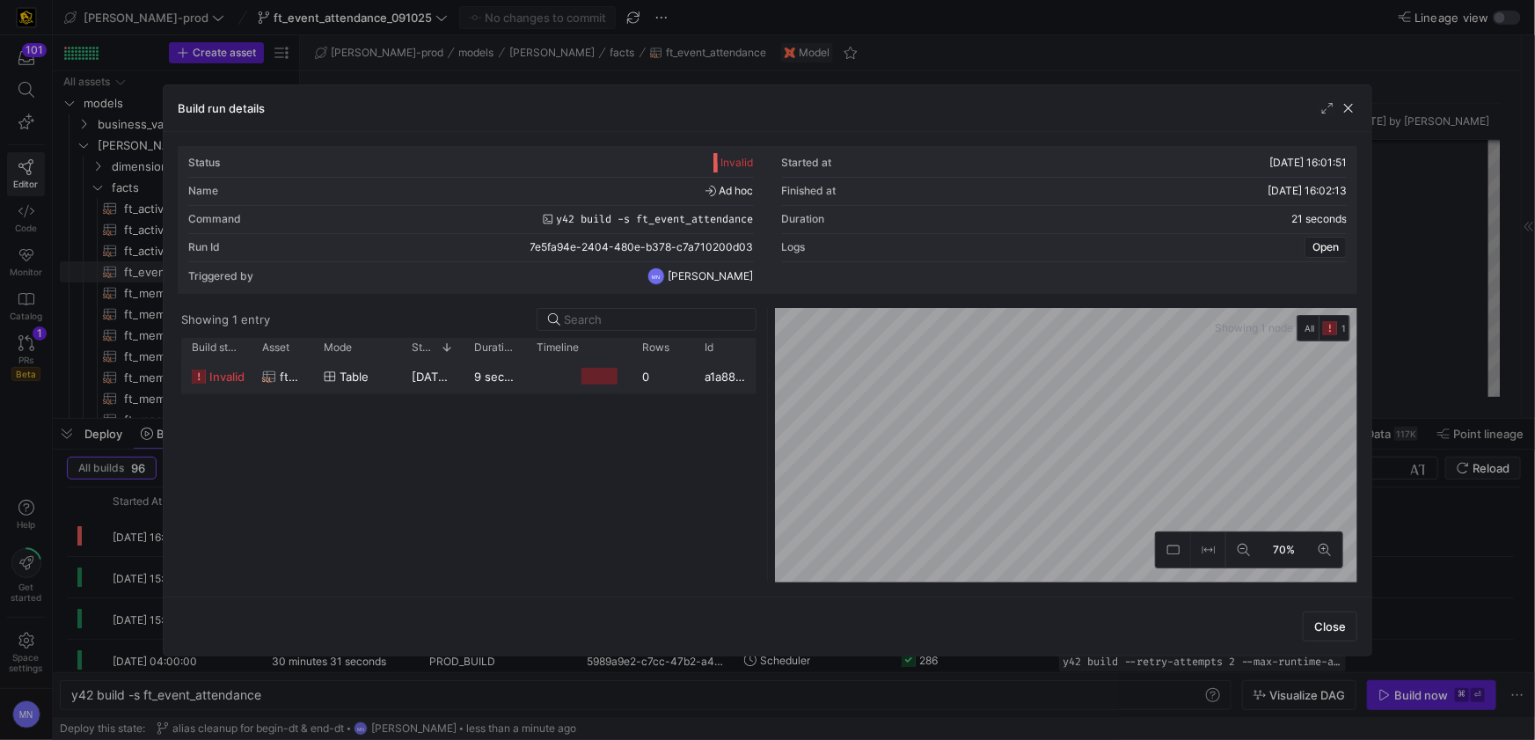
click at [205, 375] on icon at bounding box center [199, 376] width 14 height 14
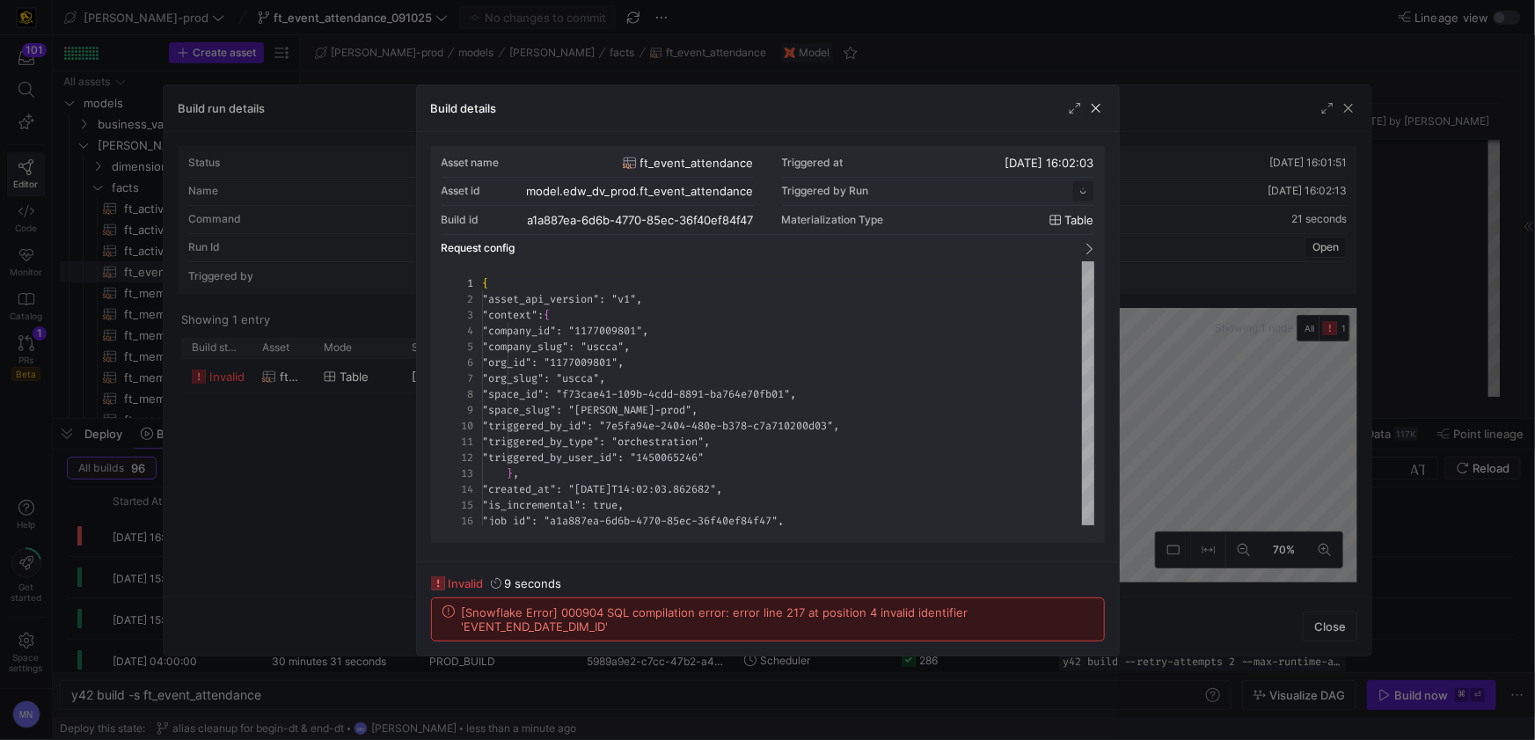
scroll to position [158, 0]
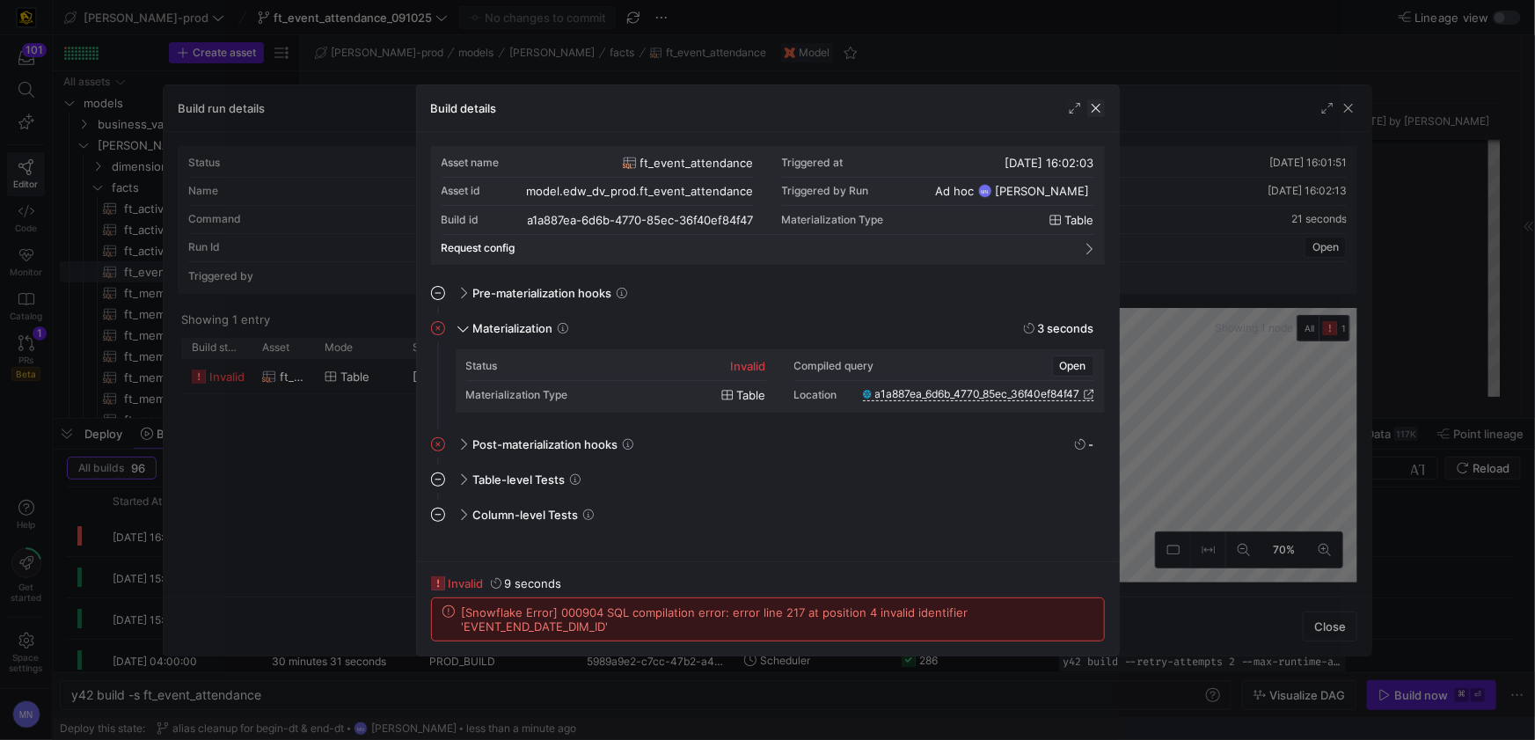
click at [1097, 110] on span "button" at bounding box center [1096, 108] width 18 height 18
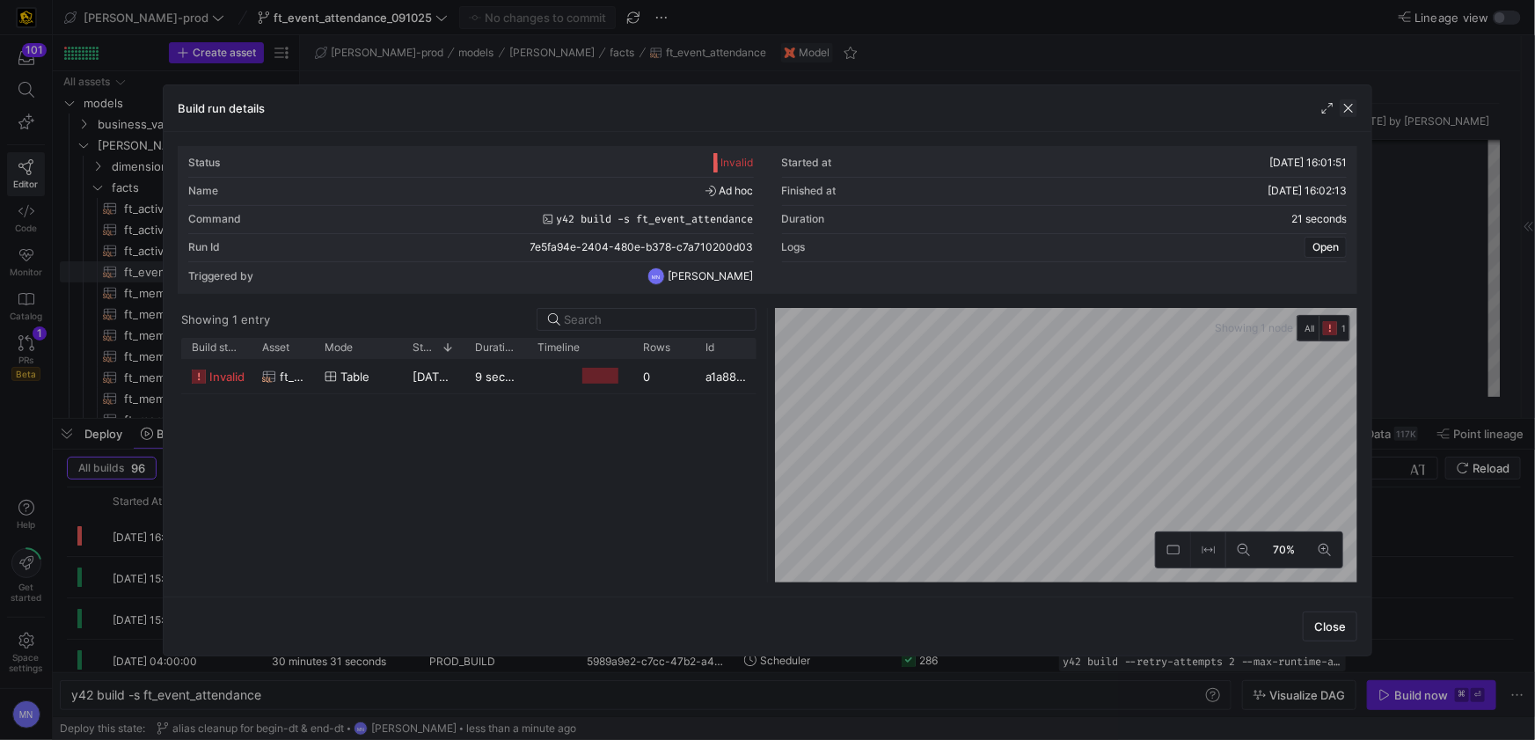
click at [1339, 109] on span "button" at bounding box center [1348, 108] width 18 height 18
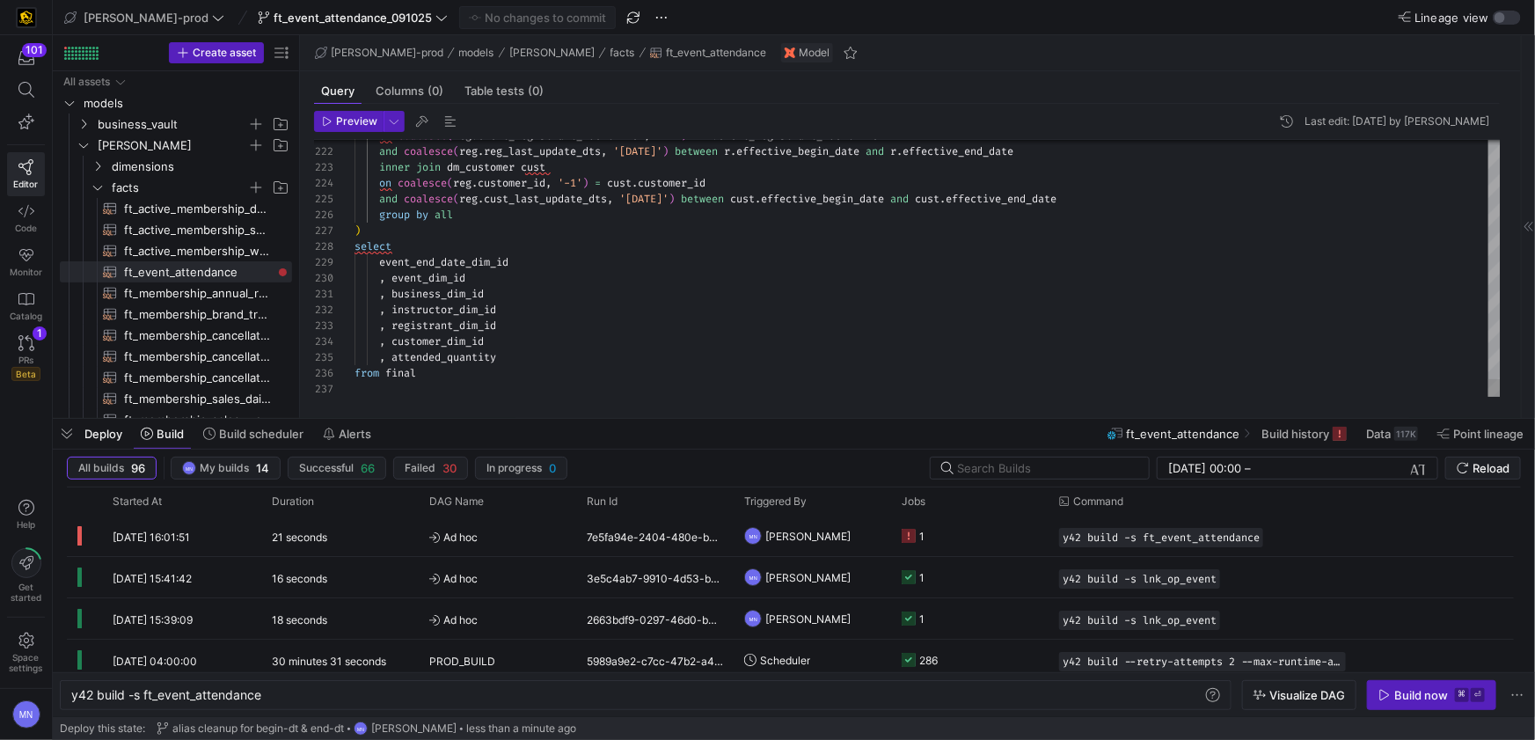
drag, startPoint x: 439, startPoint y: 259, endPoint x: 715, endPoint y: 235, distance: 277.2
click at [439, 259] on span "event_end_date_dim_id" at bounding box center [443, 262] width 129 height 14
click at [953, 259] on div "event_close_date_dim_id" at bounding box center [927, 262] width 1146 height 16
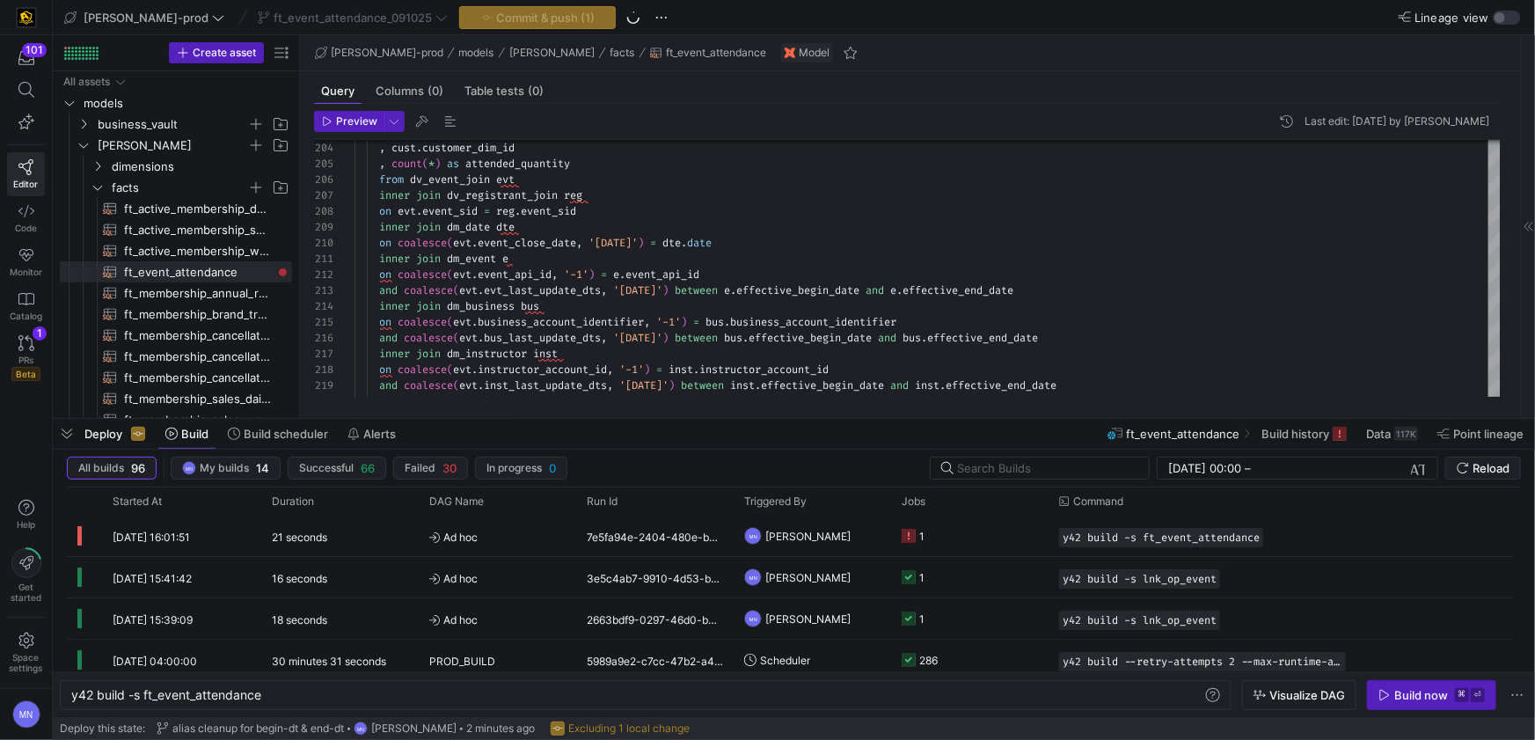
type textarea "on coalesce(reg.event_registrant_identifier, '-1') = r.event_registrant_identif…"
click at [477, 23] on div "Commit & push (1)" at bounding box center [537, 17] width 157 height 23
click at [496, 18] on span "Commit & push (1)" at bounding box center [545, 18] width 98 height 14
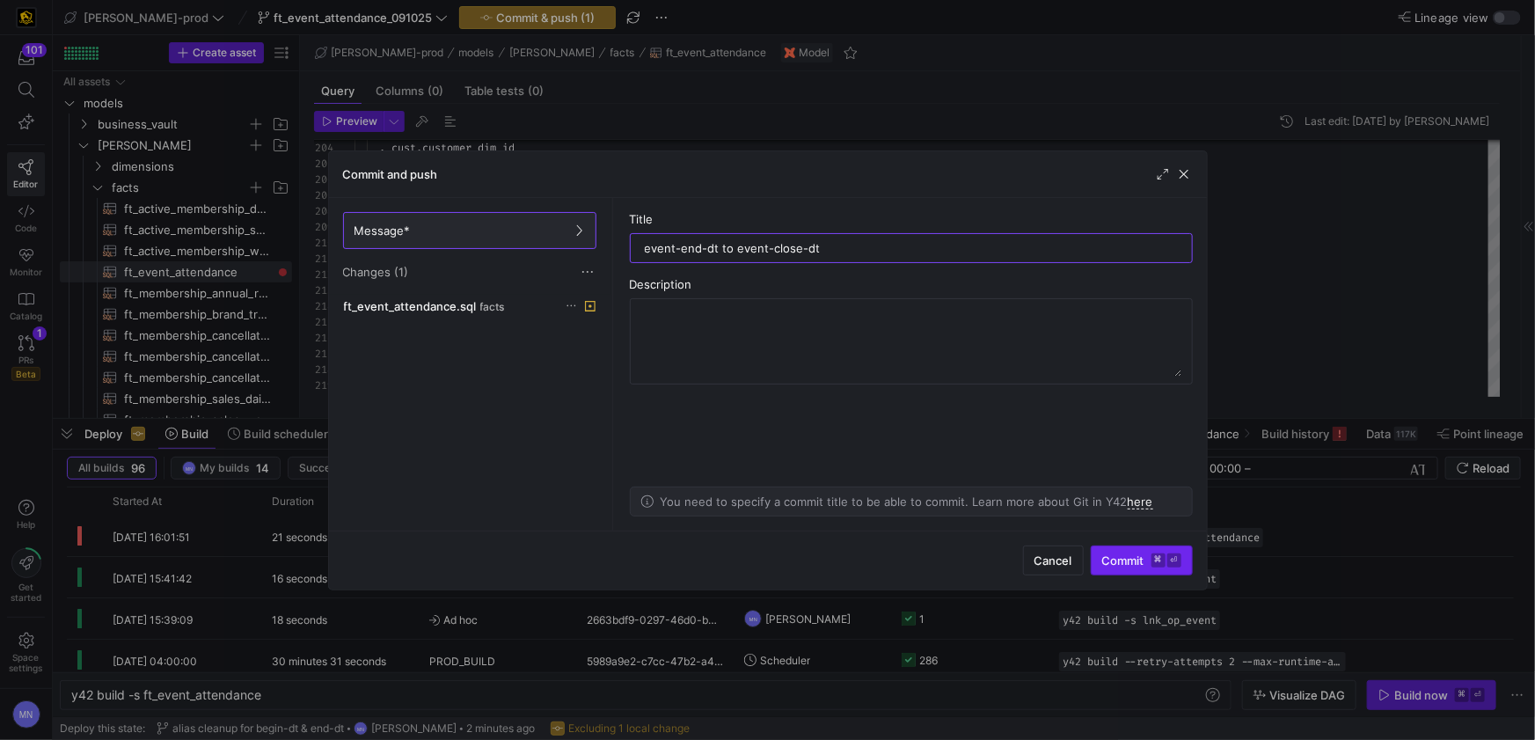
type input "event-end-dt to event-close-dt"
click at [1118, 558] on span "Commit ⌘ ⏎" at bounding box center [1141, 560] width 79 height 14
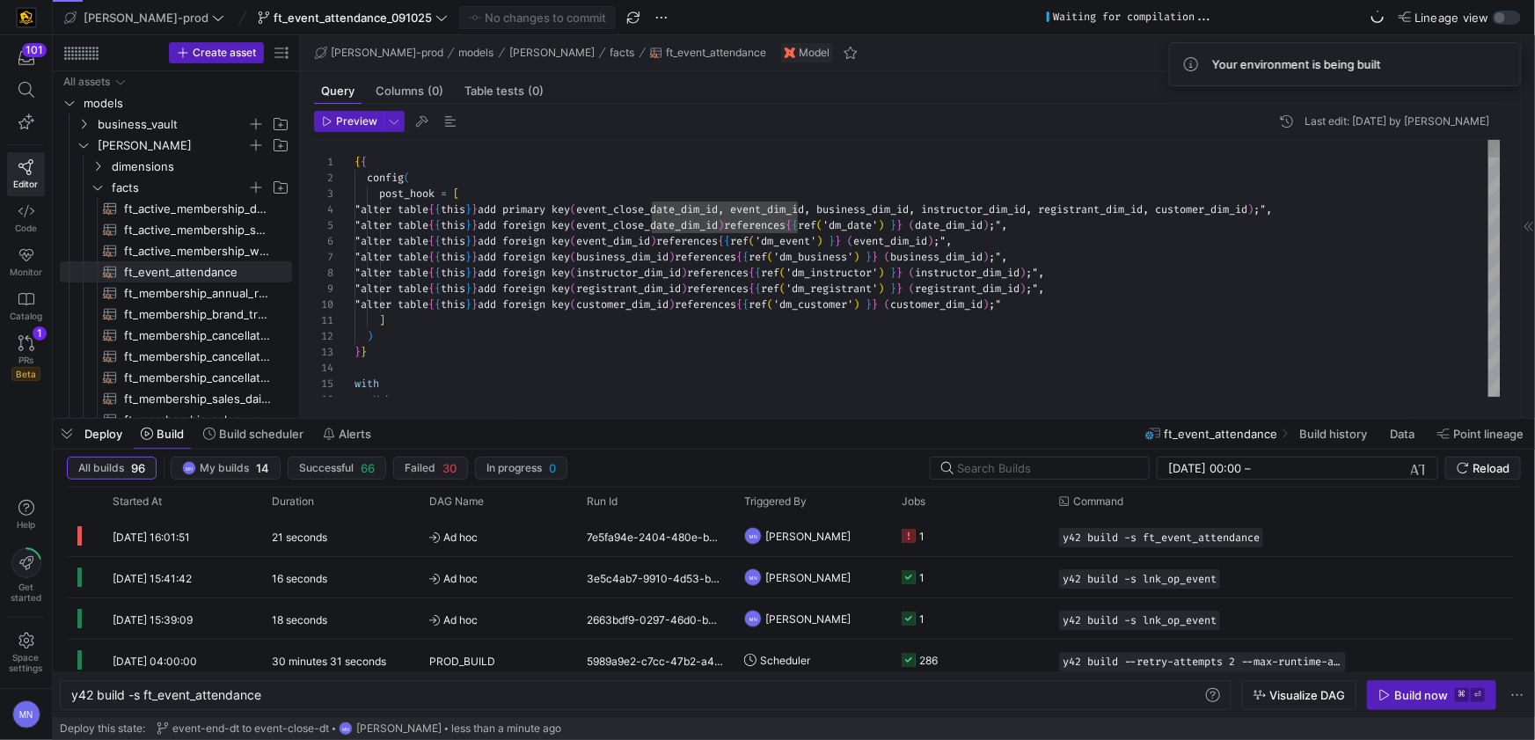
click at [958, 339] on div ")" at bounding box center [927, 336] width 1146 height 16
click at [1411, 696] on div "Build now" at bounding box center [1421, 695] width 54 height 14
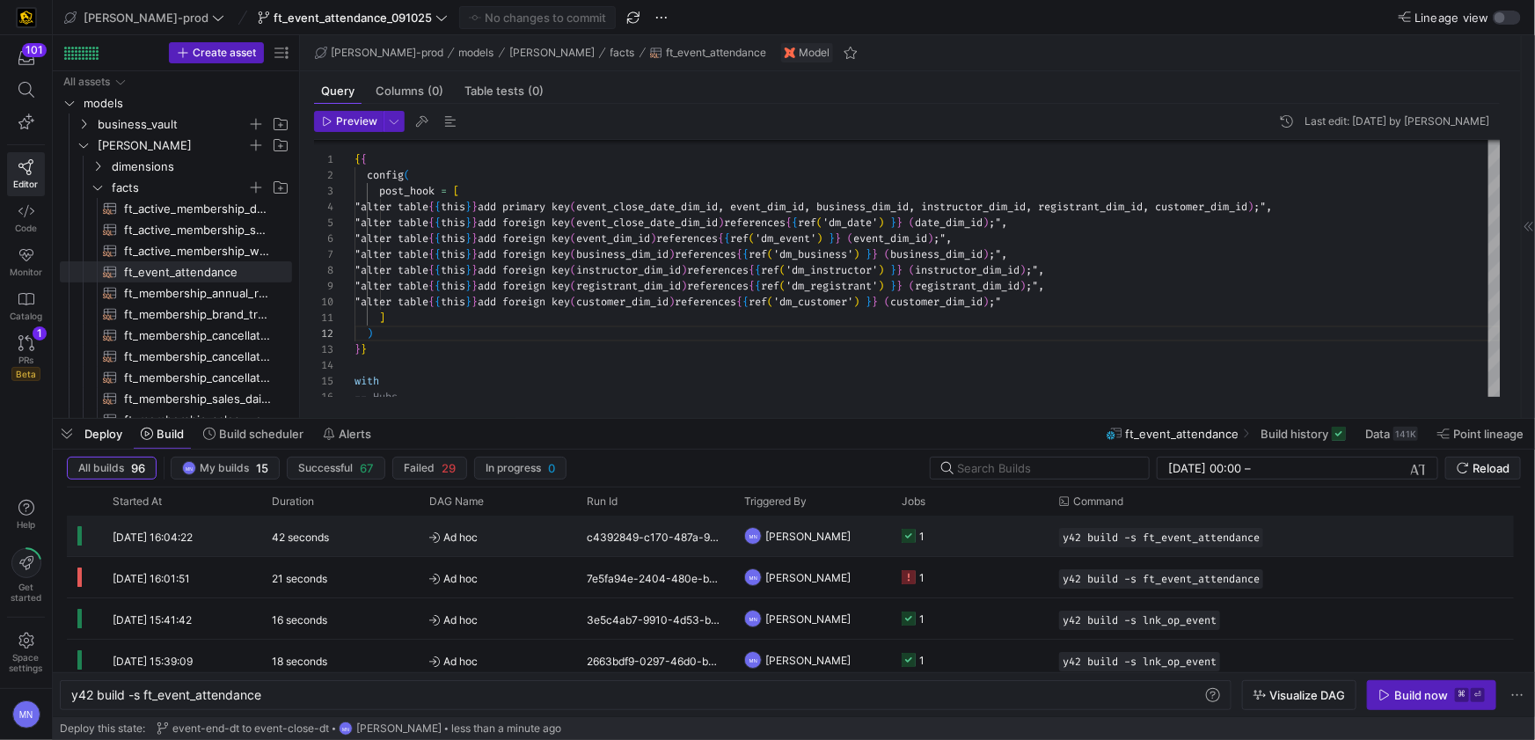
click at [902, 535] on icon "Press SPACE to select this row." at bounding box center [908, 536] width 14 height 14
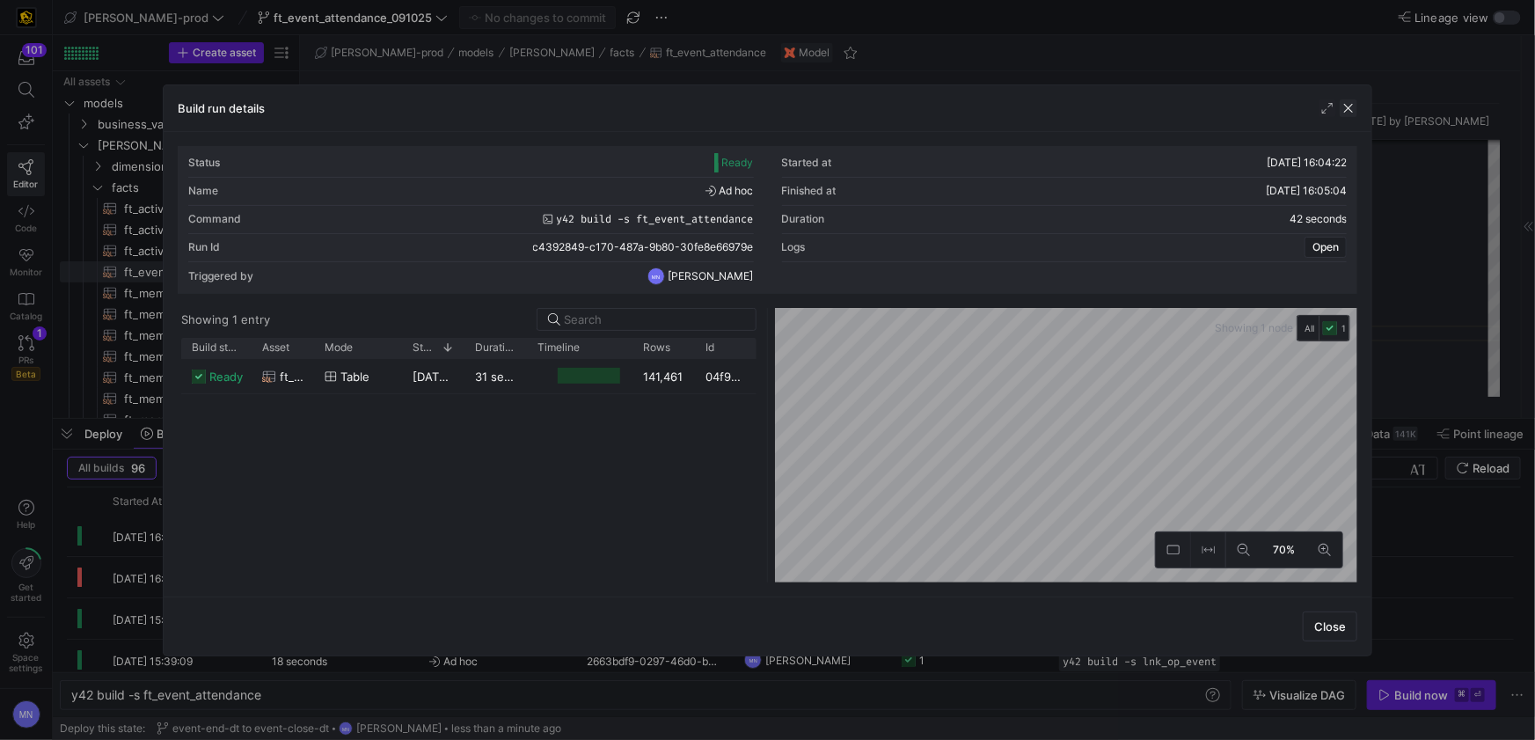
click at [1349, 114] on span "button" at bounding box center [1348, 108] width 18 height 18
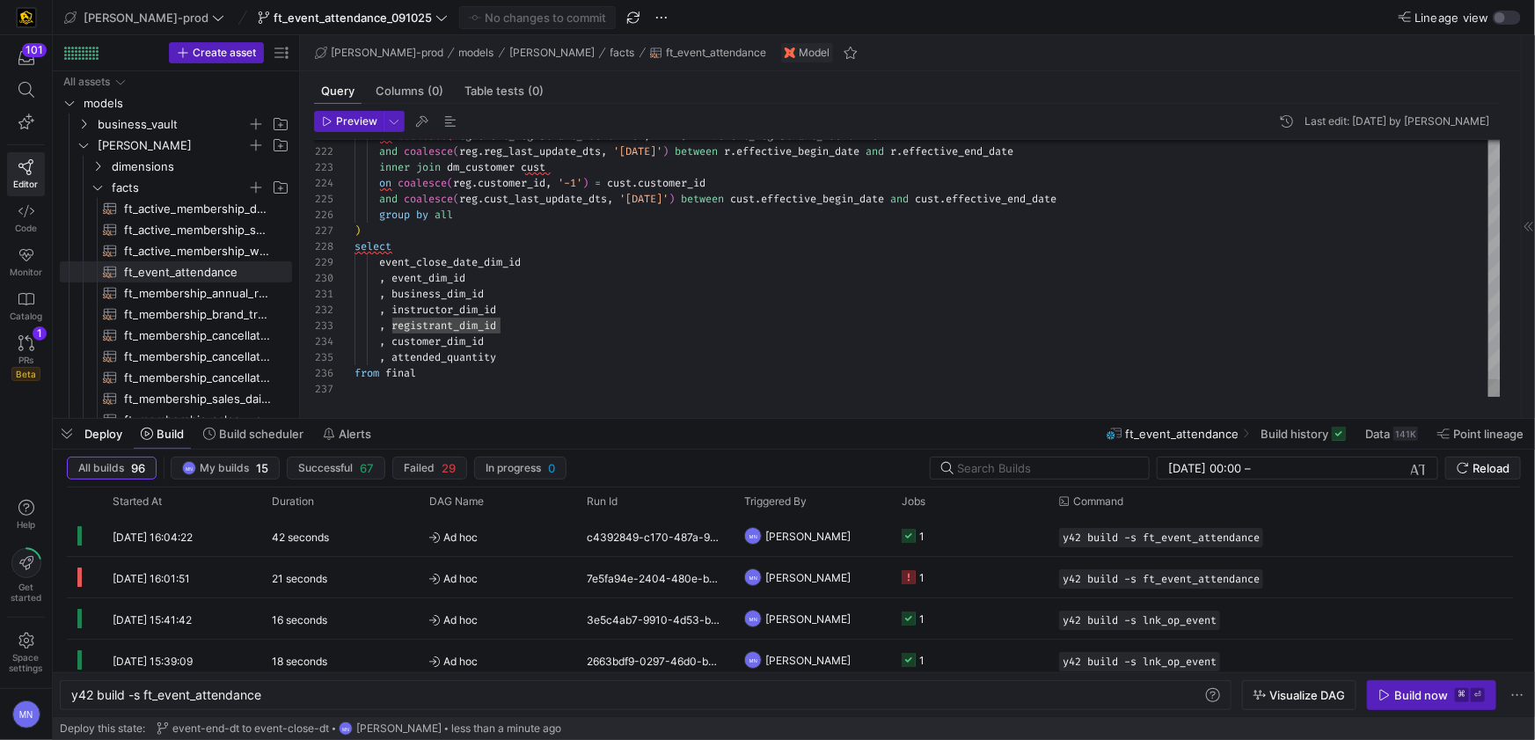
type textarea "on coalesce(reg.event_registrant_identifier, '-1') = r.event_registrant_identif…"
click at [797, 220] on div "group by all" at bounding box center [927, 215] width 1146 height 16
click at [901, 535] on icon "Press SPACE to select this row." at bounding box center [908, 536] width 14 height 14
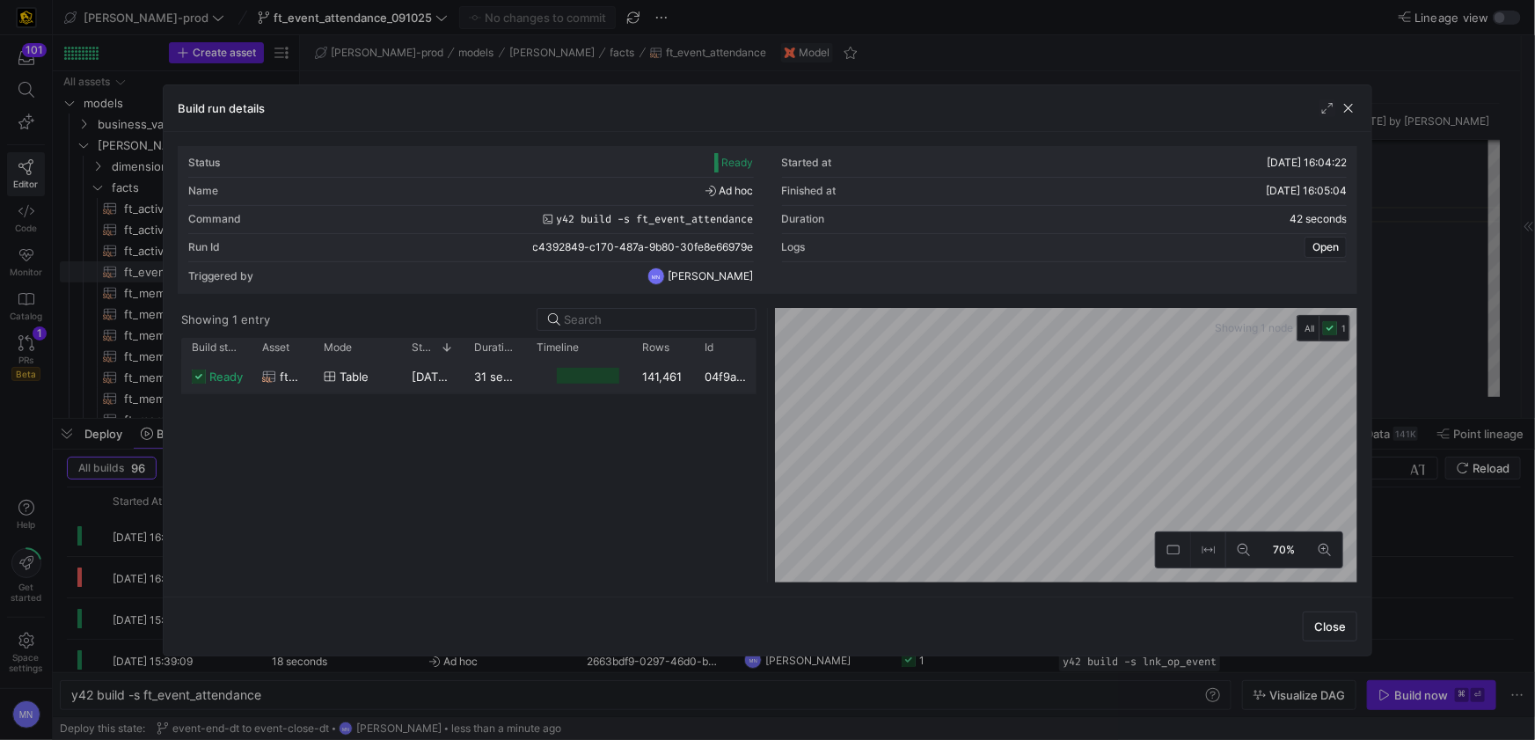
click at [241, 381] on span "ready" at bounding box center [225, 377] width 33 height 34
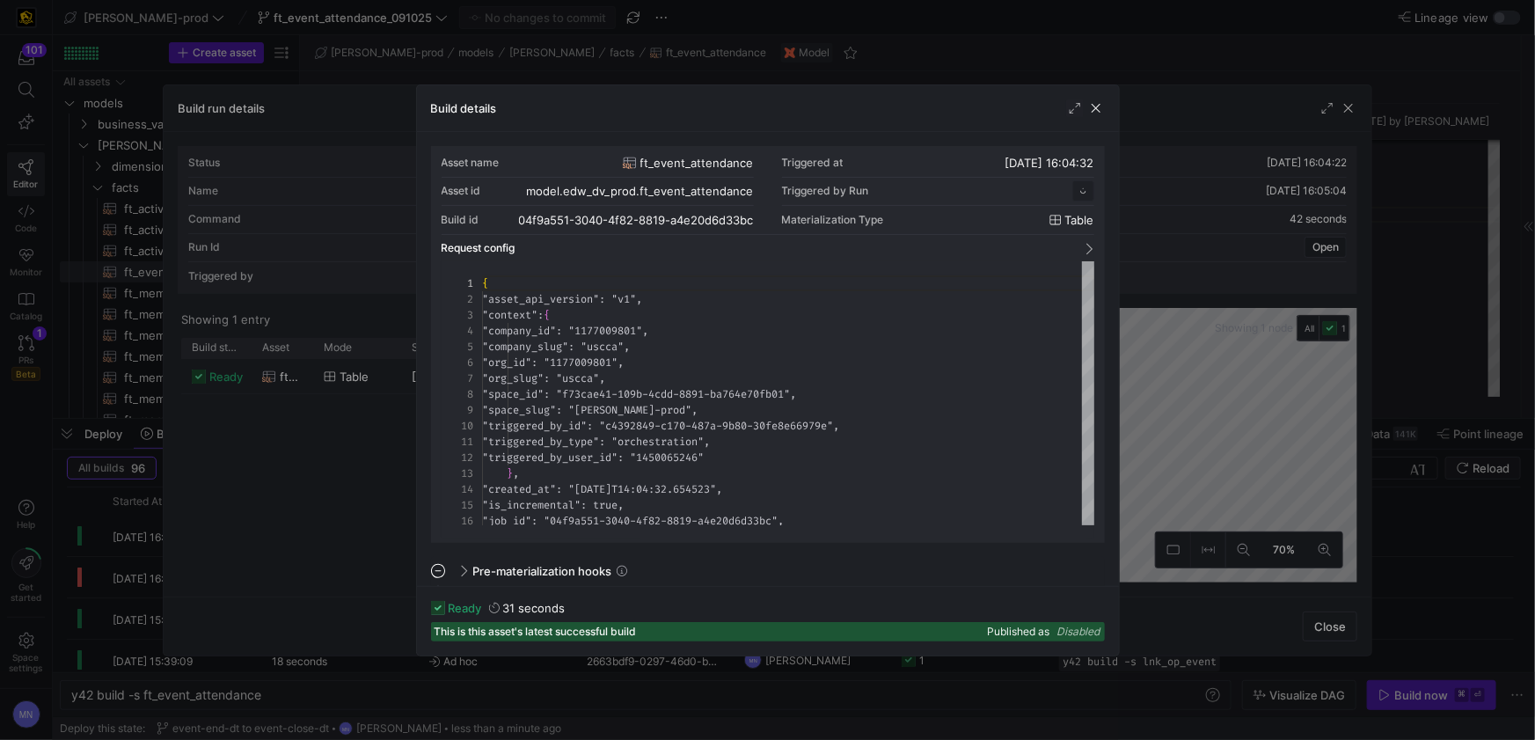
scroll to position [158, 0]
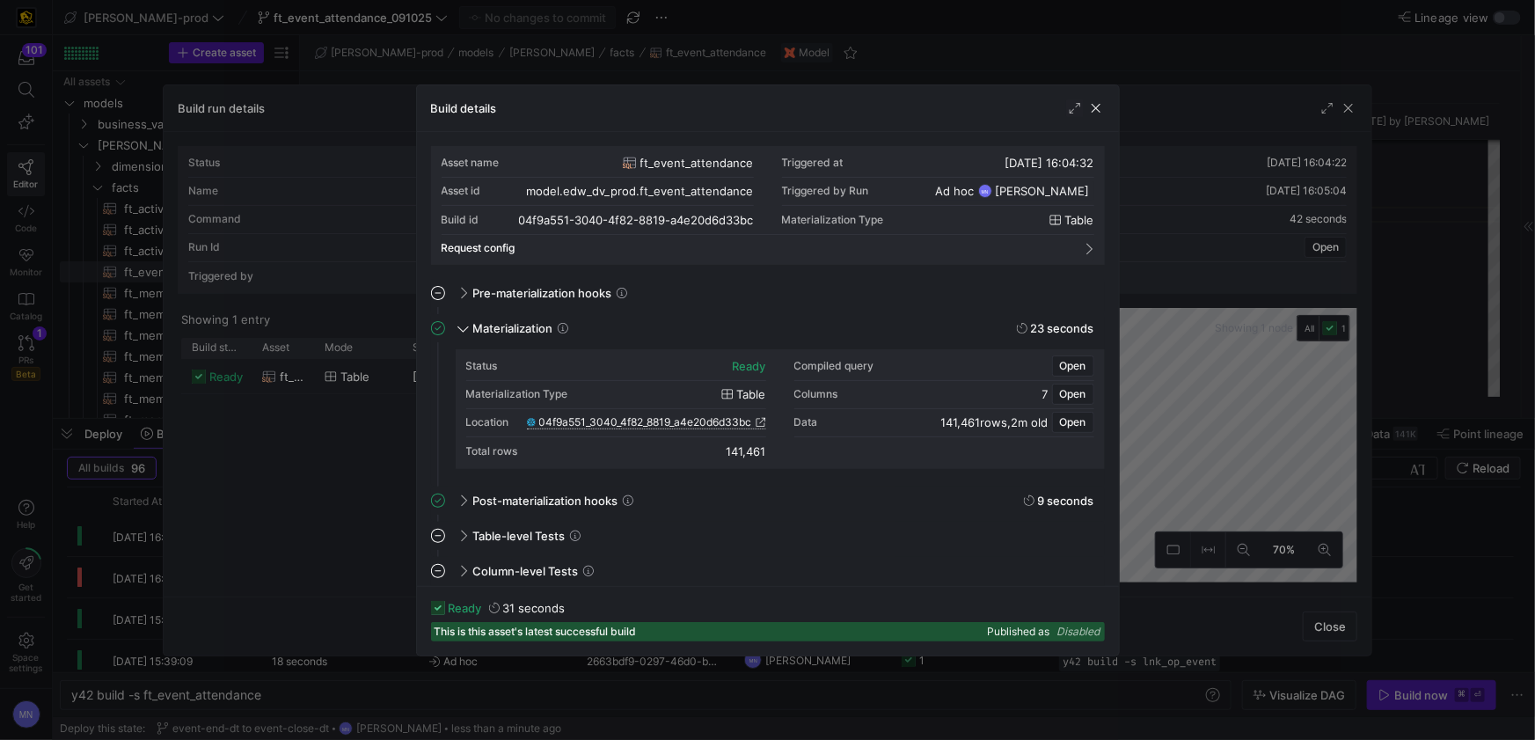
click at [700, 422] on span "04f9a551_3040_4f82_8819_a4e20d6d33bc" at bounding box center [645, 422] width 213 height 12
